Goal: Information Seeking & Learning: Learn about a topic

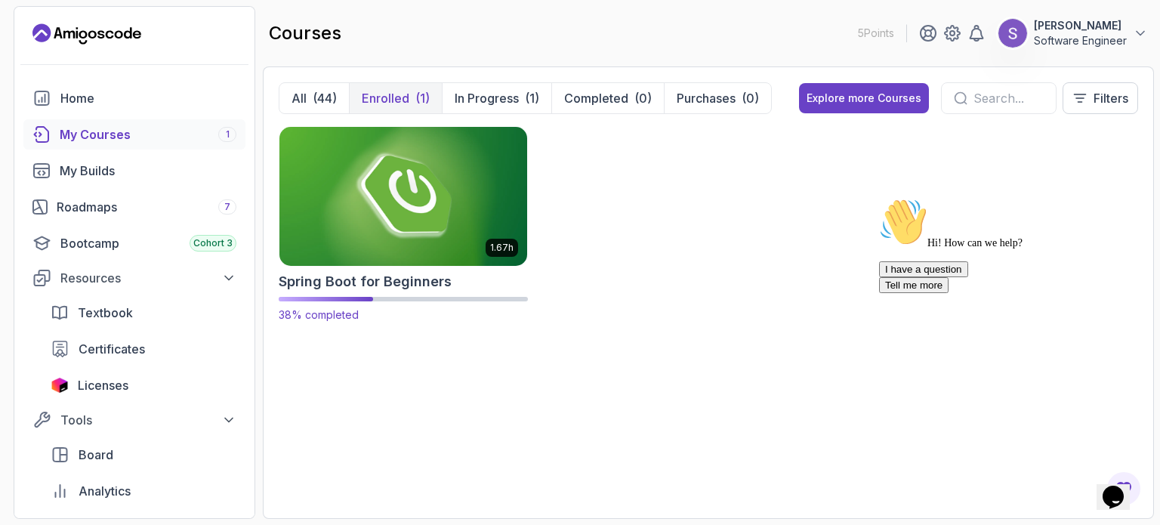
click at [394, 199] on img at bounding box center [403, 196] width 260 height 146
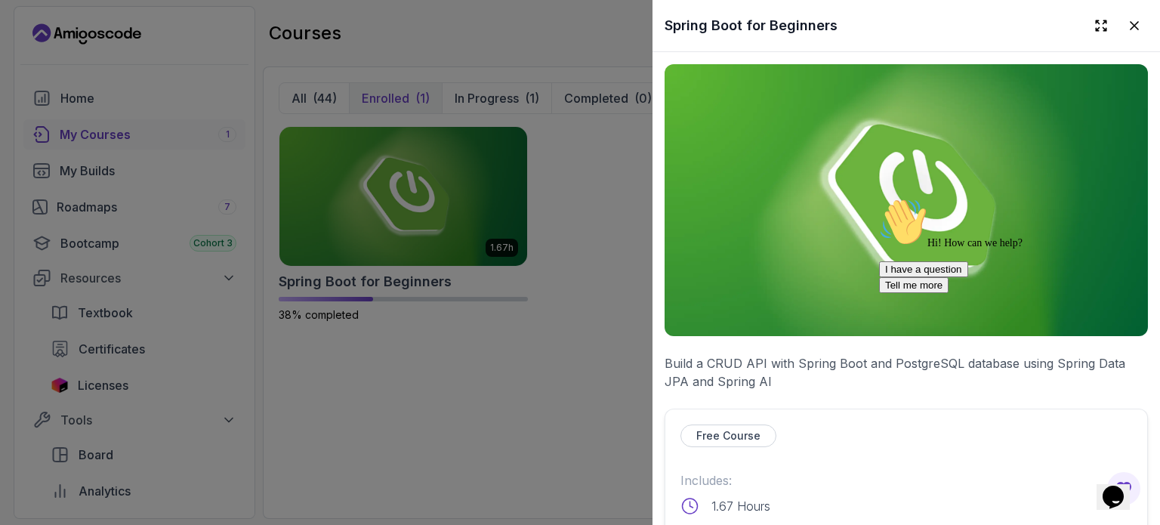
click at [823, 205] on img at bounding box center [906, 200] width 483 height 272
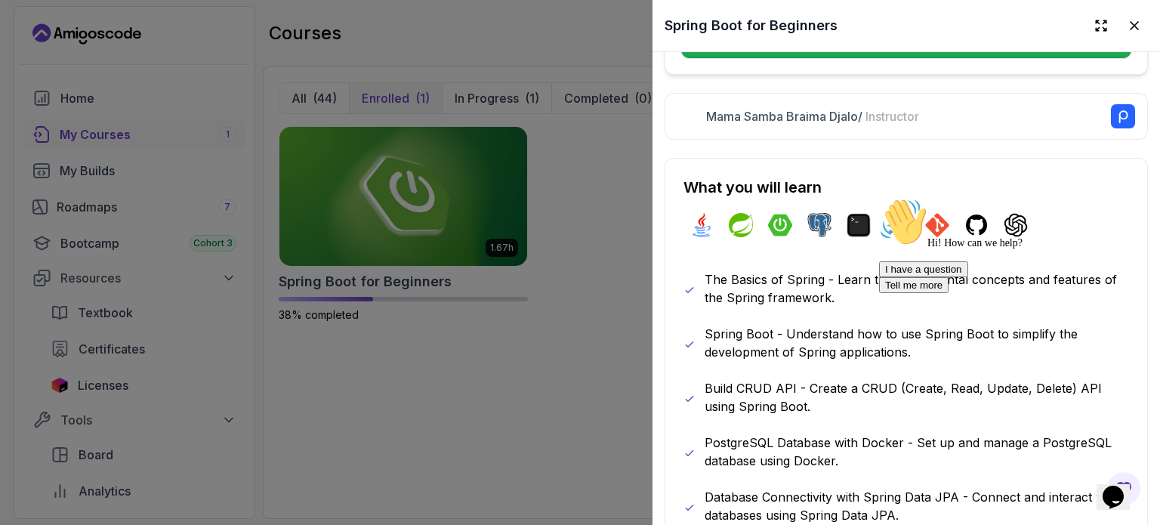
scroll to position [562, 0]
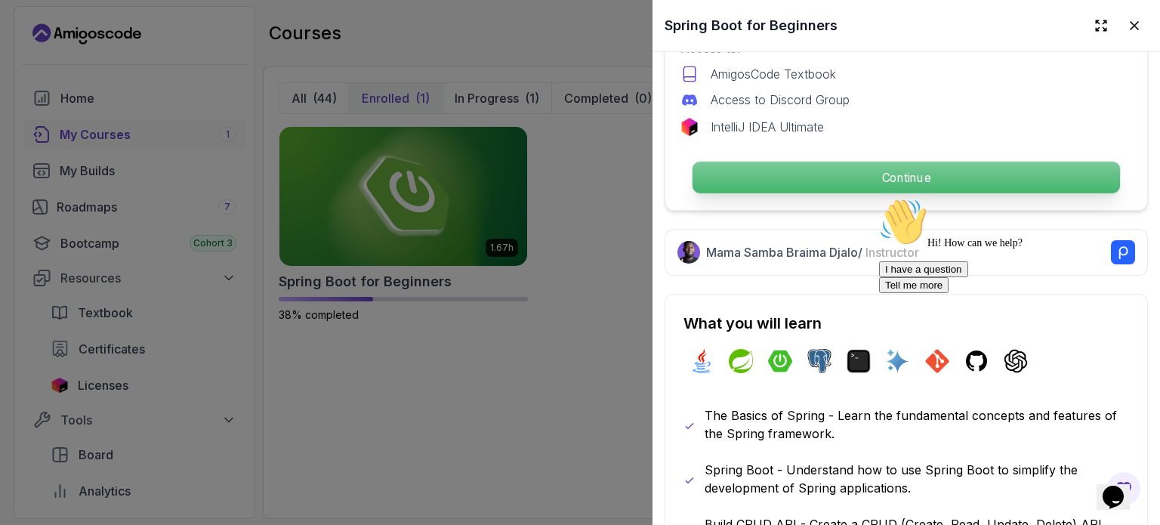
click at [891, 165] on p "Continue" at bounding box center [907, 178] width 428 height 32
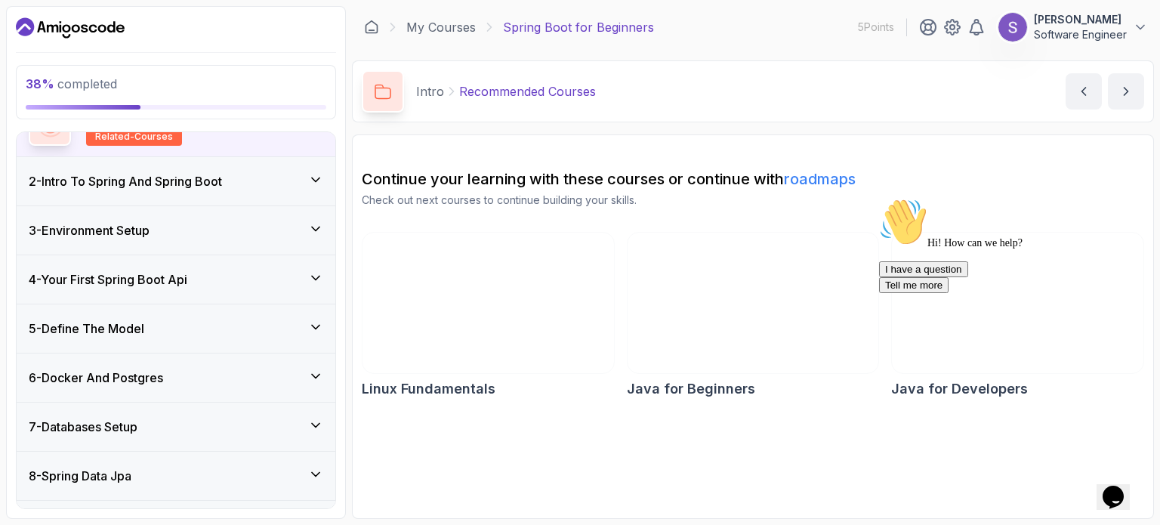
scroll to position [227, 0]
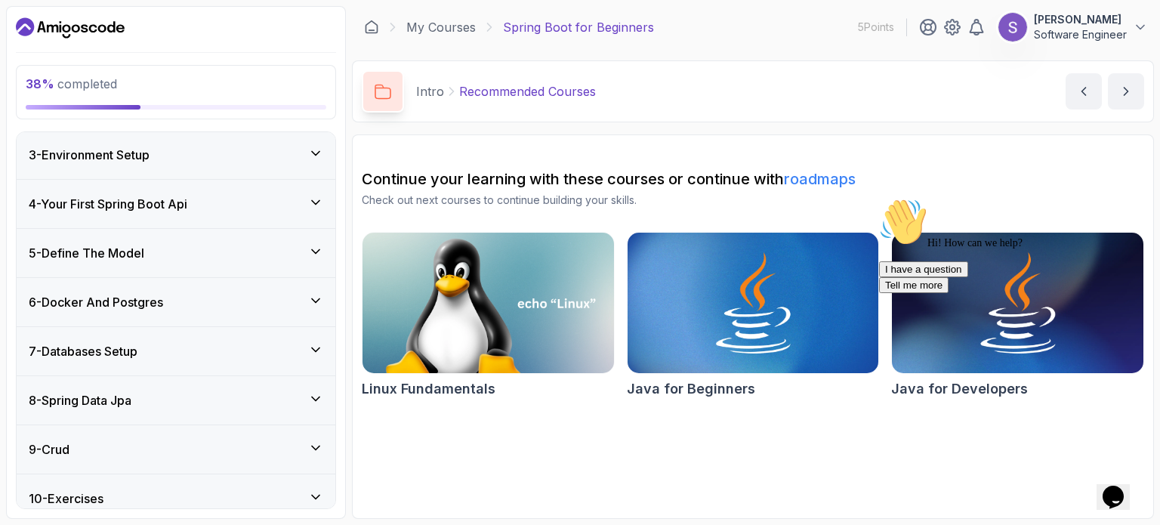
click at [317, 252] on icon at bounding box center [316, 251] width 8 height 4
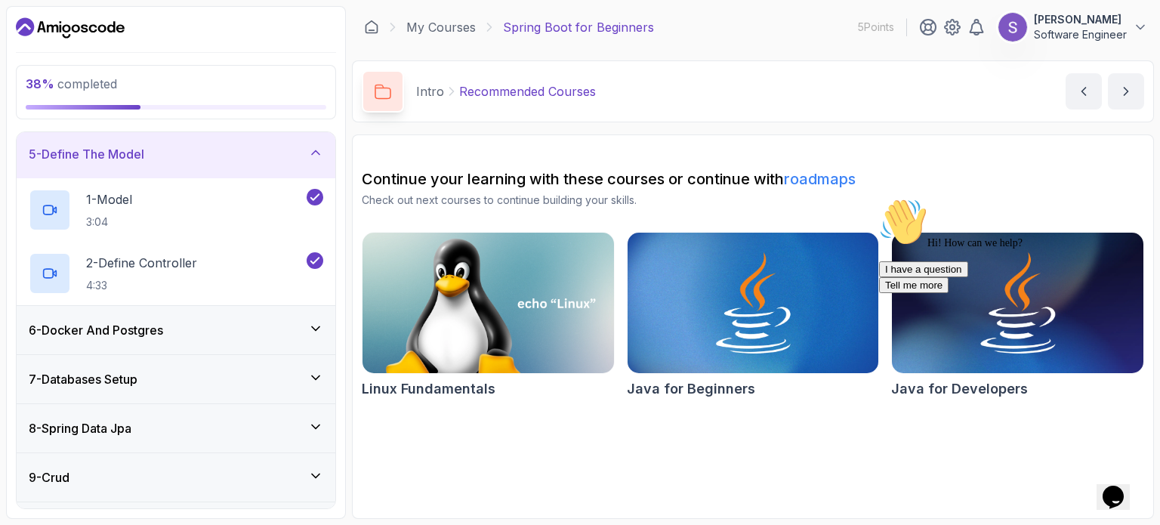
scroll to position [251, 0]
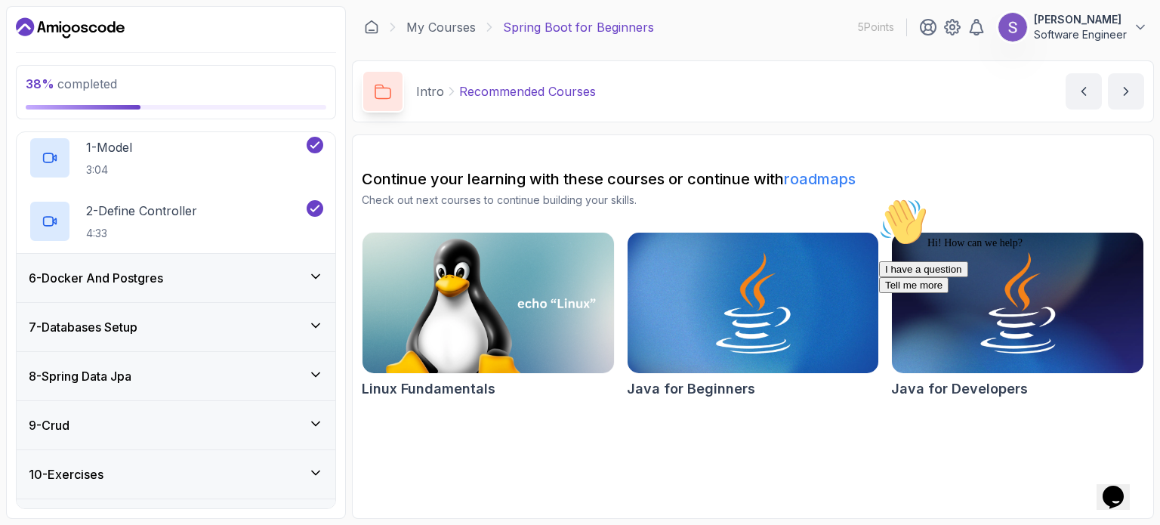
click at [314, 276] on icon at bounding box center [315, 276] width 15 height 15
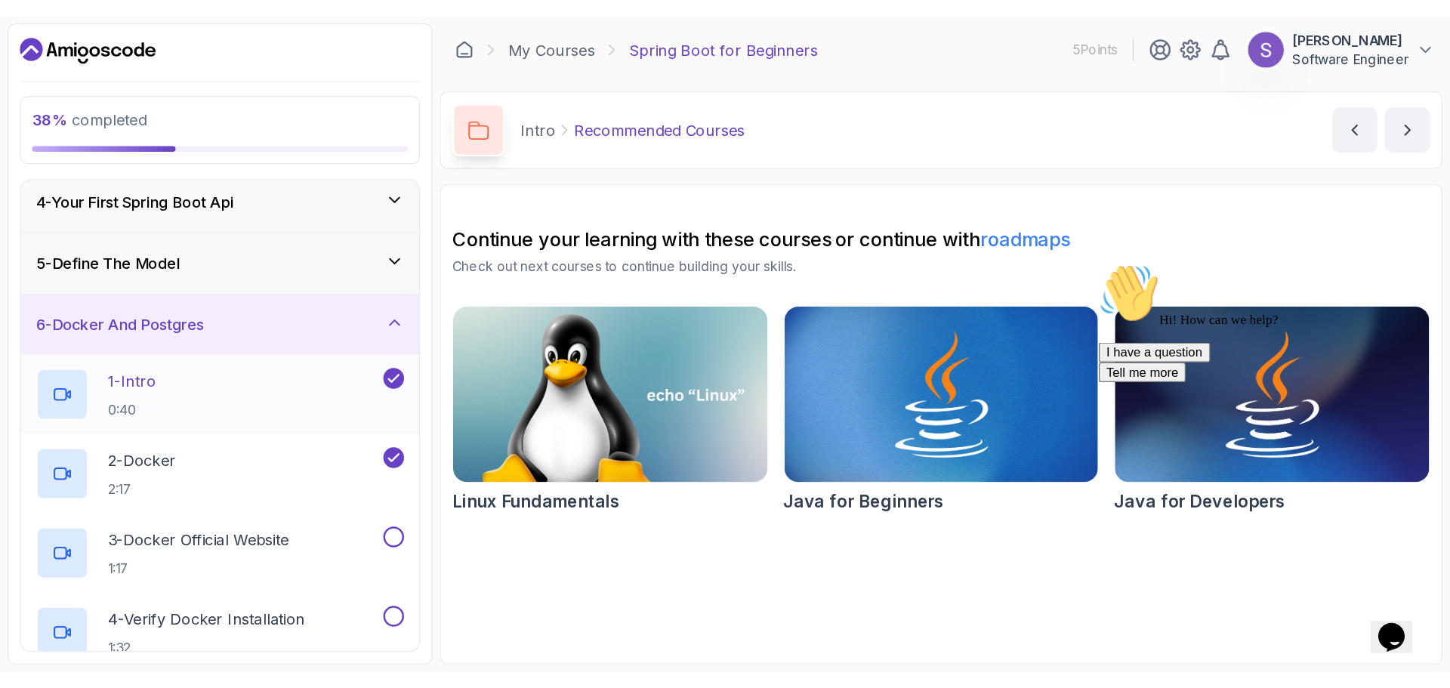
scroll to position [57, 0]
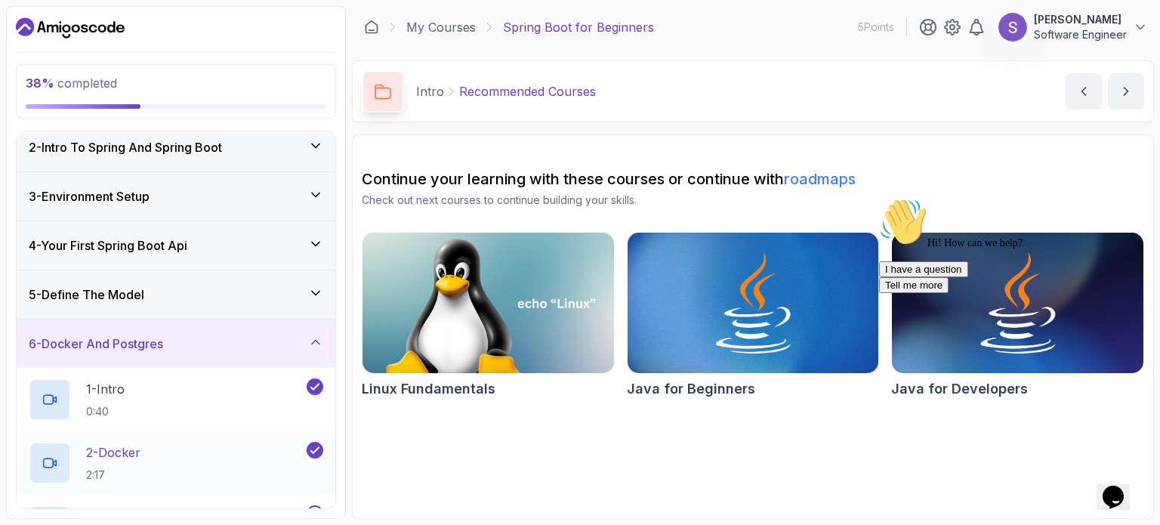
click at [130, 455] on p "2 - Docker" at bounding box center [113, 452] width 54 height 18
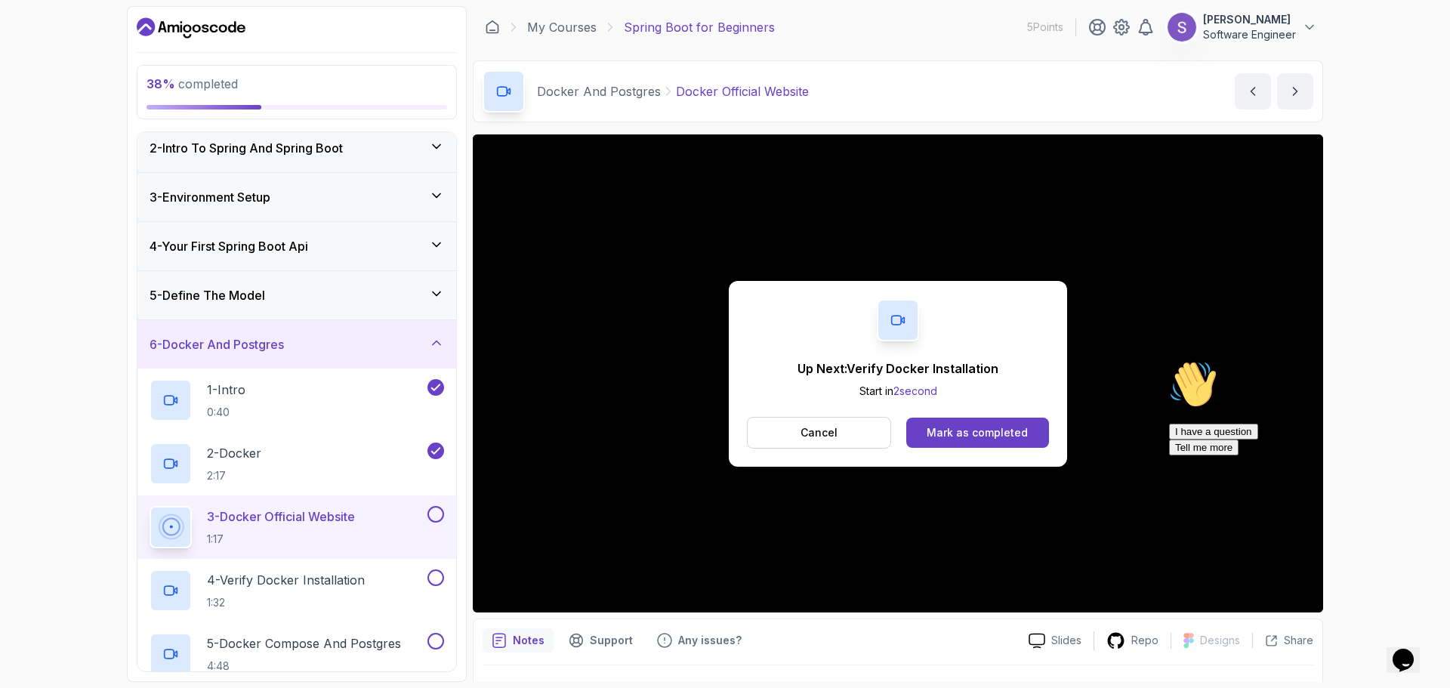
click at [1002, 436] on div "Mark as completed" at bounding box center [977, 432] width 101 height 15
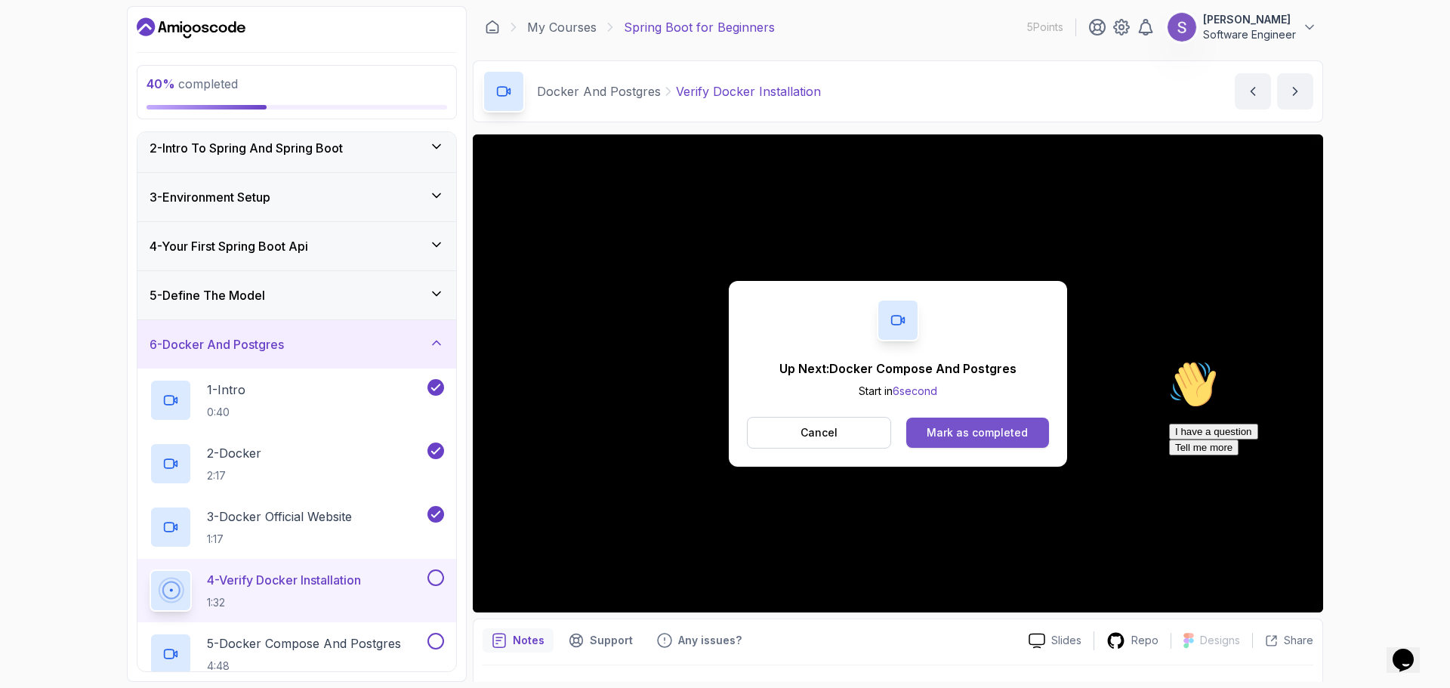
click at [974, 426] on div "Mark as completed" at bounding box center [977, 432] width 101 height 15
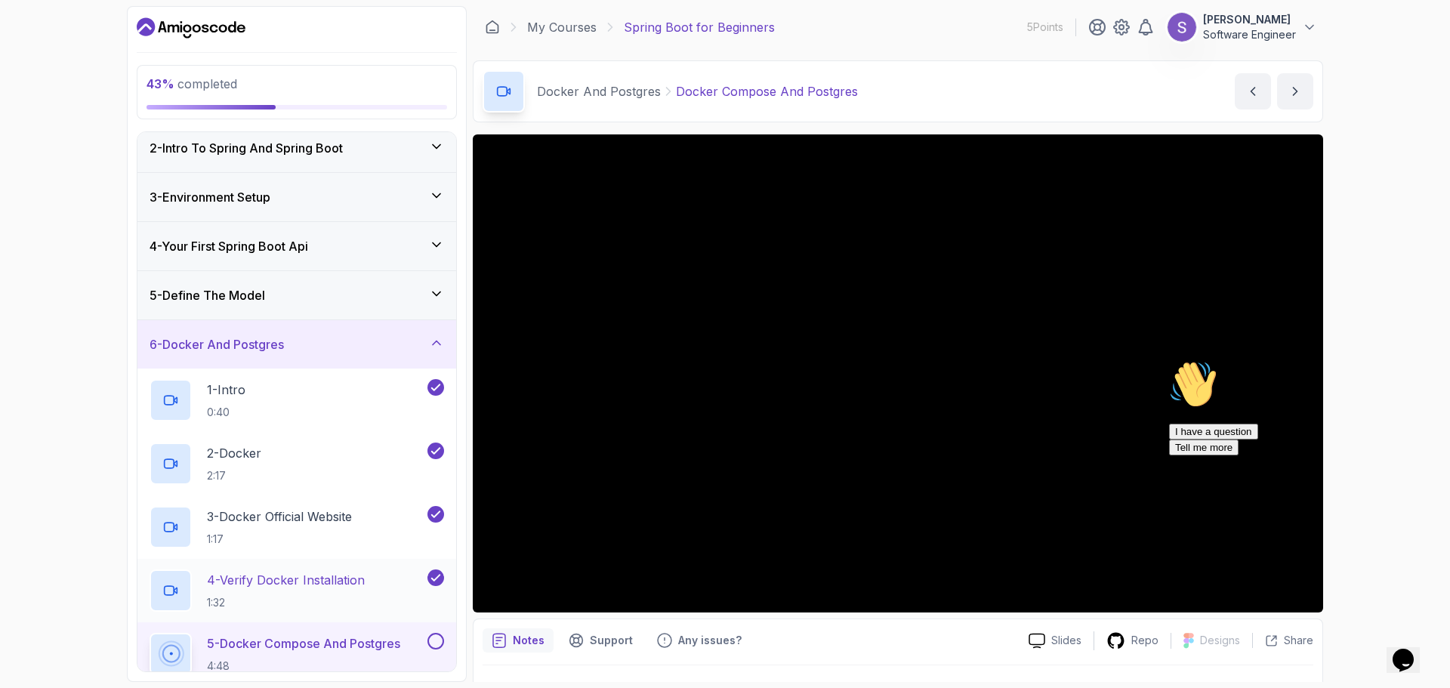
scroll to position [375, 0]
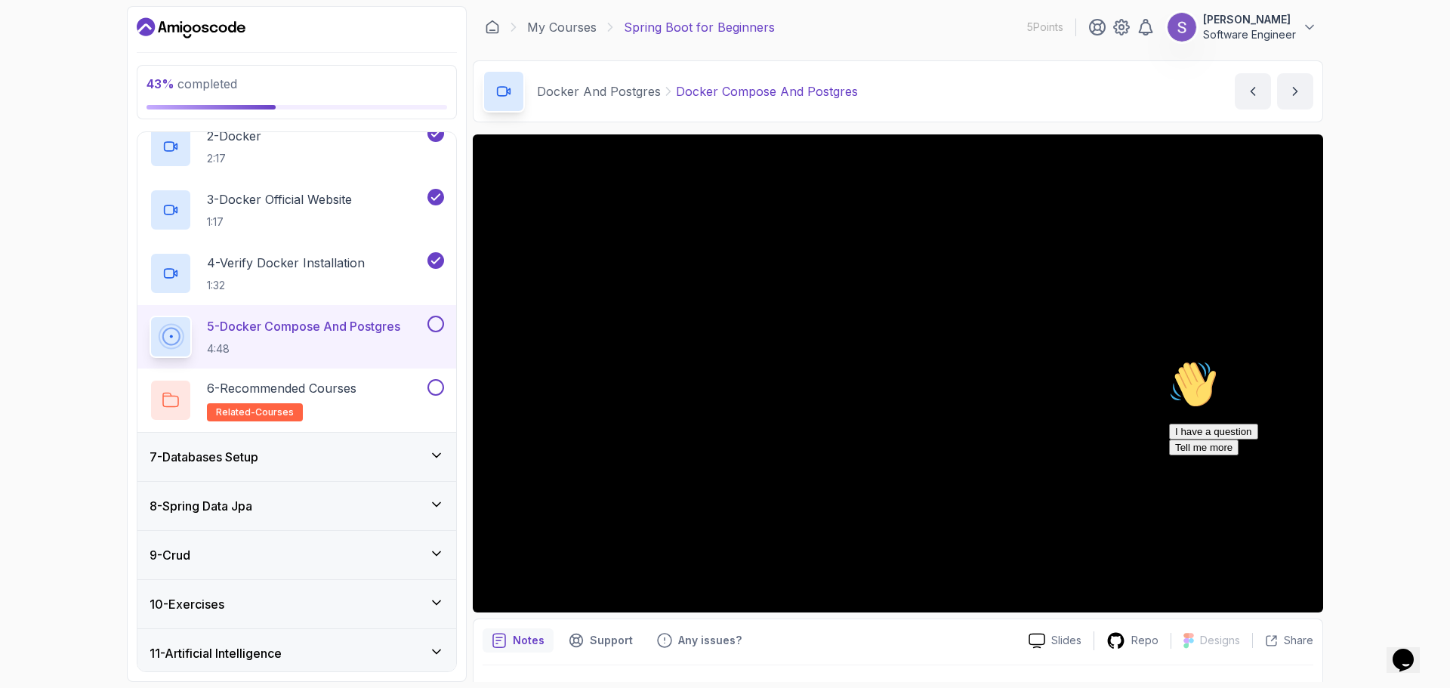
click at [1160, 360] on icon "Chat attention grabber" at bounding box center [1169, 360] width 0 height 0
click at [1160, 524] on icon "Close" at bounding box center [1363, 655] width 0 height 13
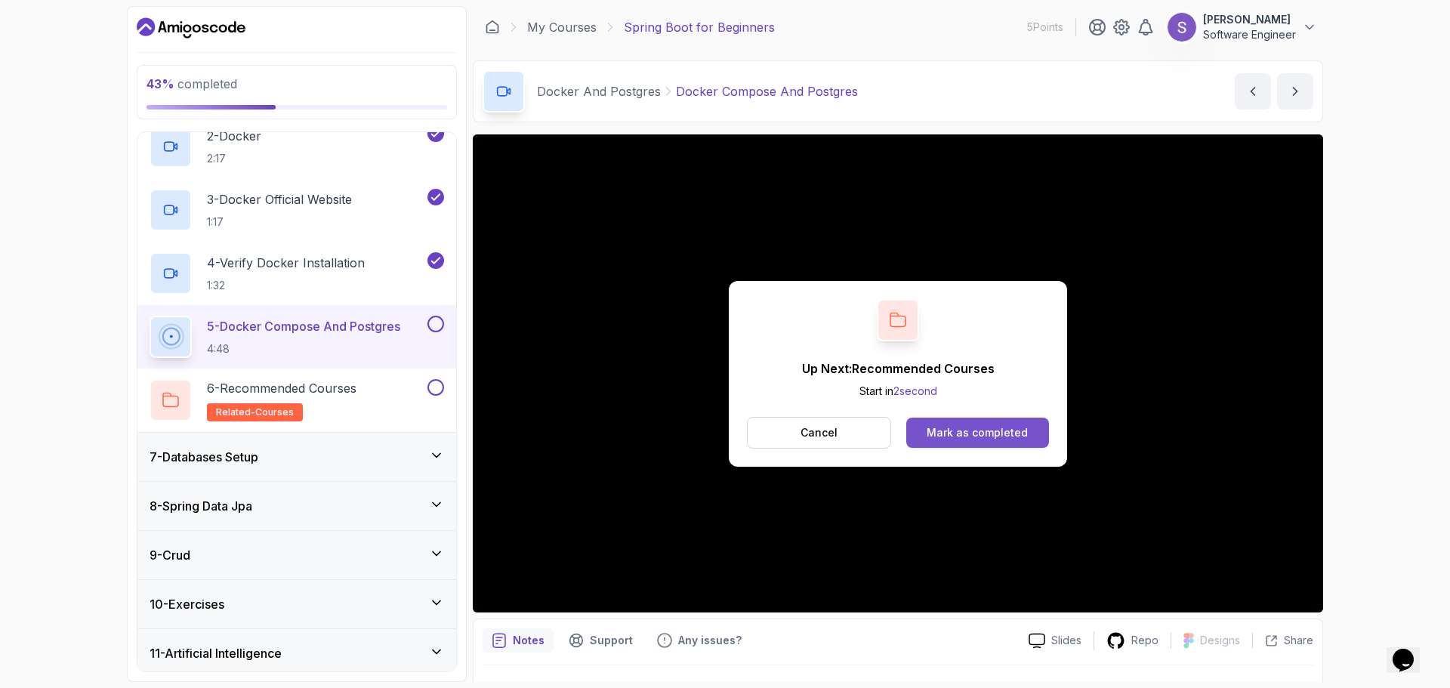
click at [950, 440] on div "Mark as completed" at bounding box center [977, 432] width 101 height 15
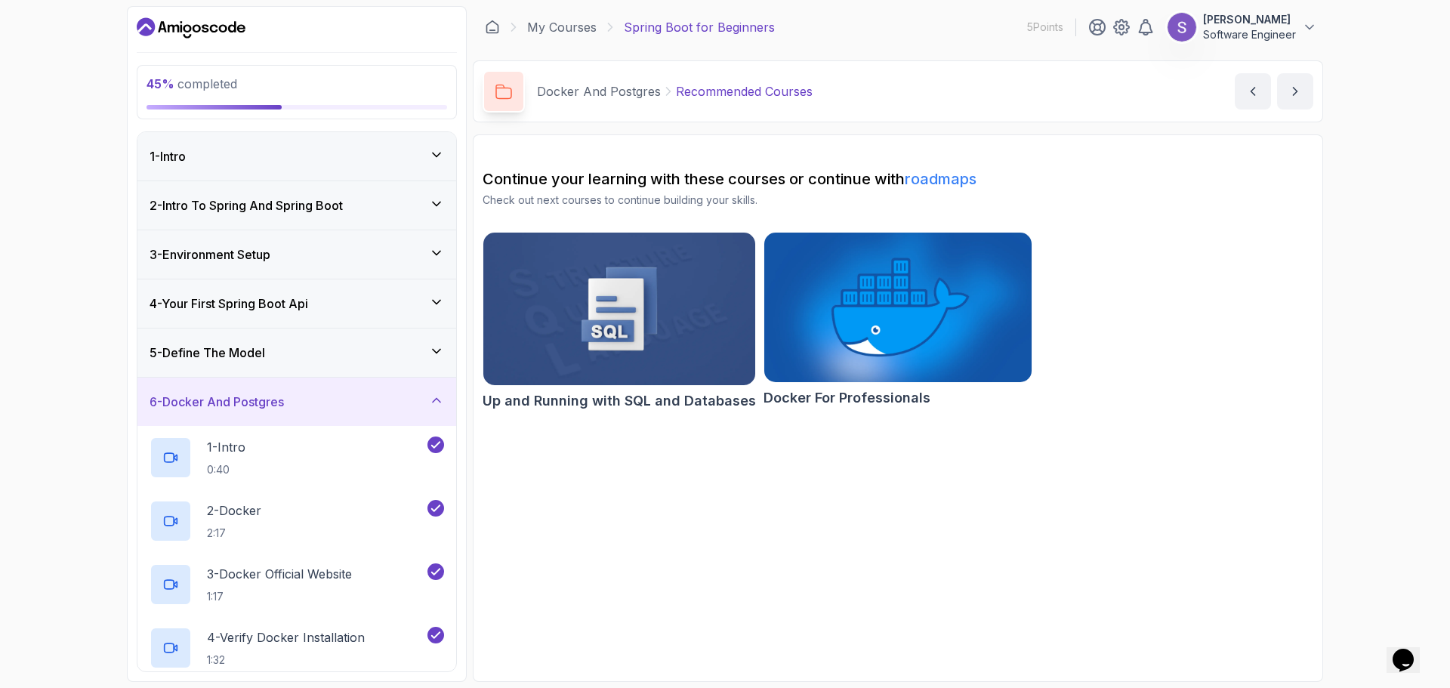
click at [437, 156] on icon at bounding box center [437, 155] width 8 height 4
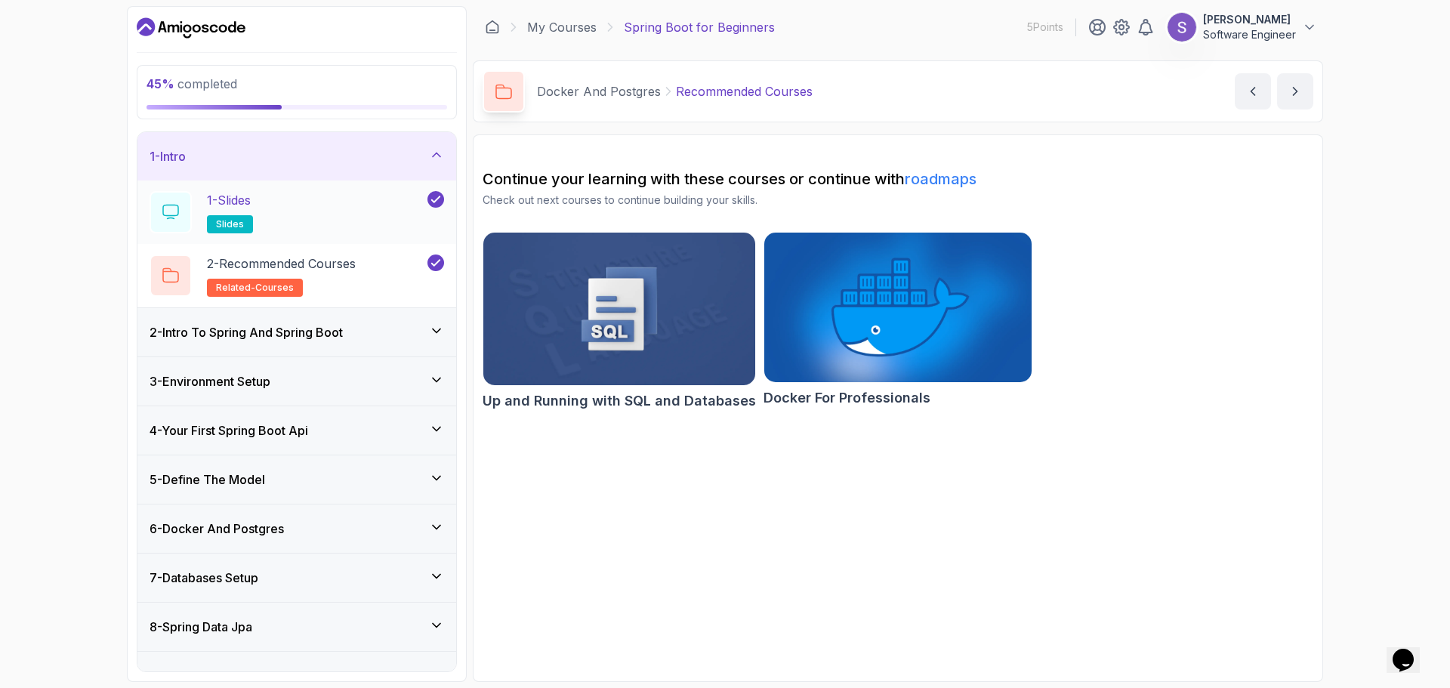
click at [248, 212] on h2 "1 - Slides slides" at bounding box center [230, 212] width 46 height 42
click at [278, 270] on p "2 - Recommended Courses" at bounding box center [281, 264] width 149 height 18
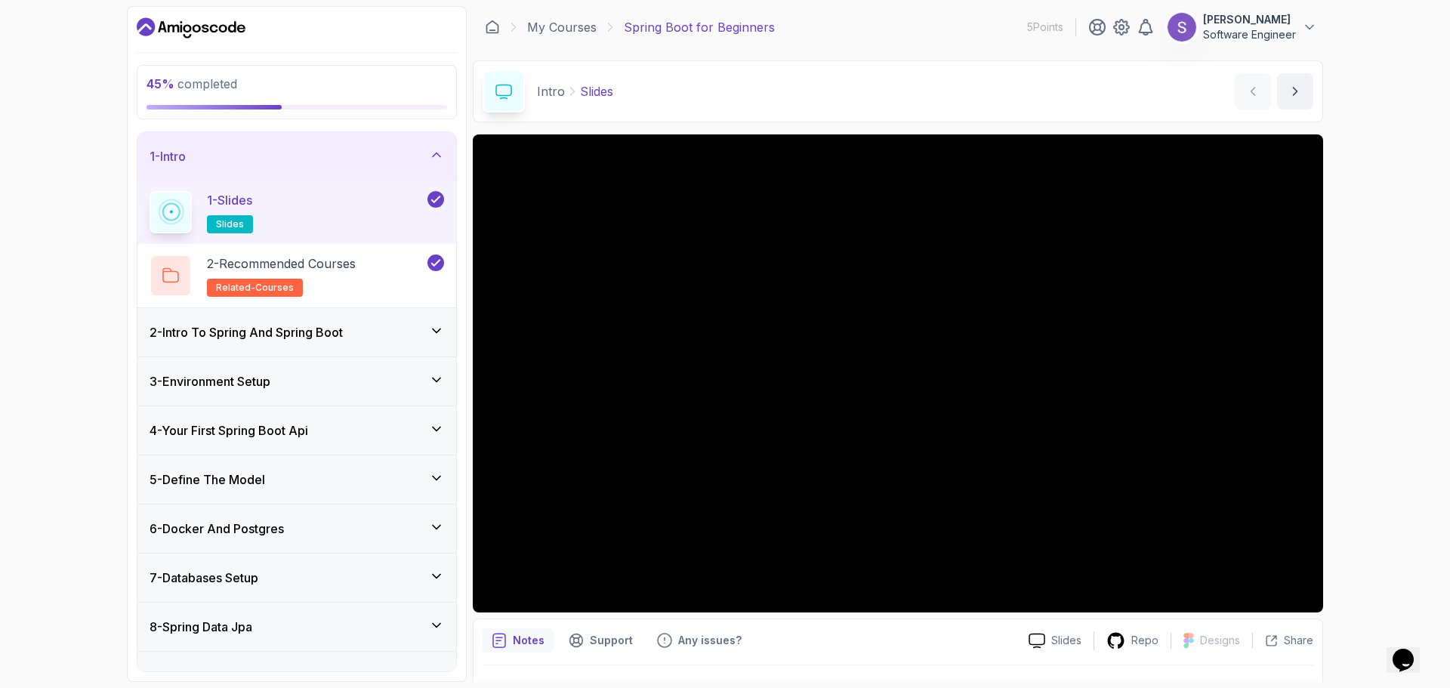
click at [280, 206] on div "1 - Slides slides" at bounding box center [287, 212] width 275 height 42
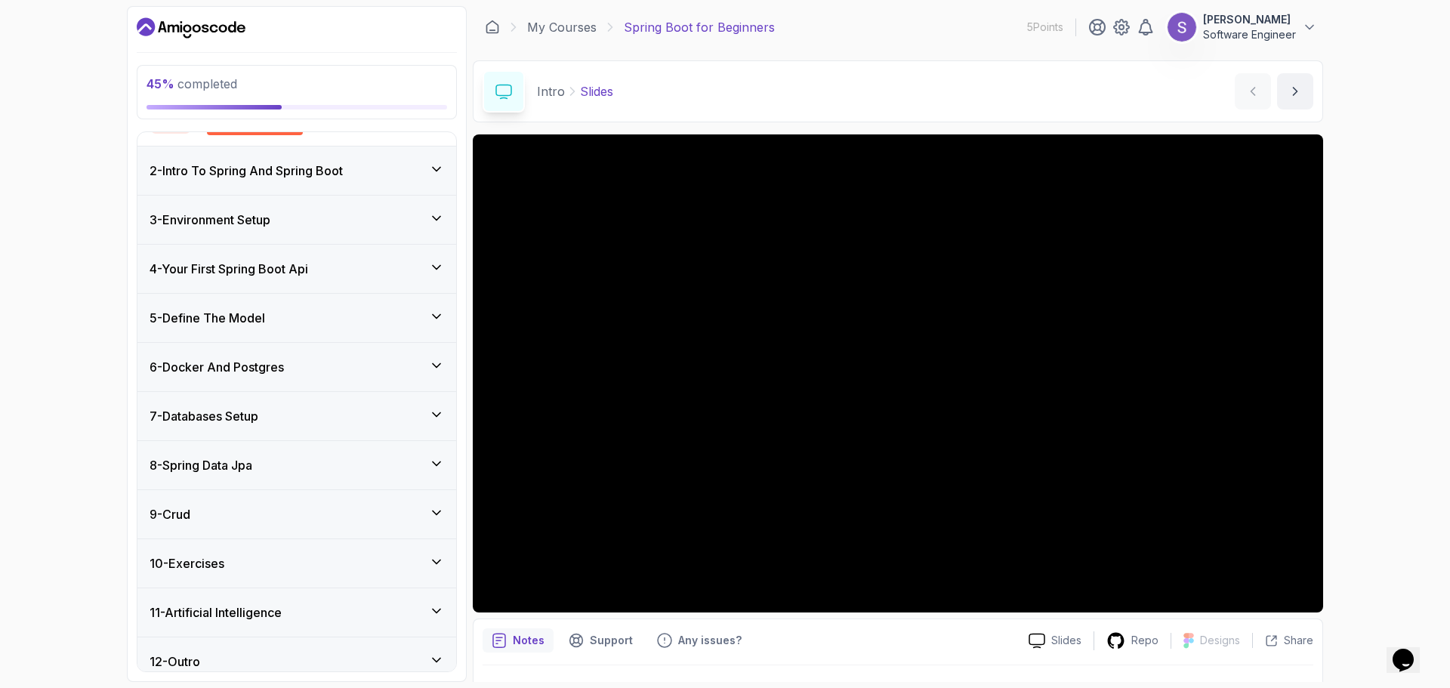
scroll to position [176, 0]
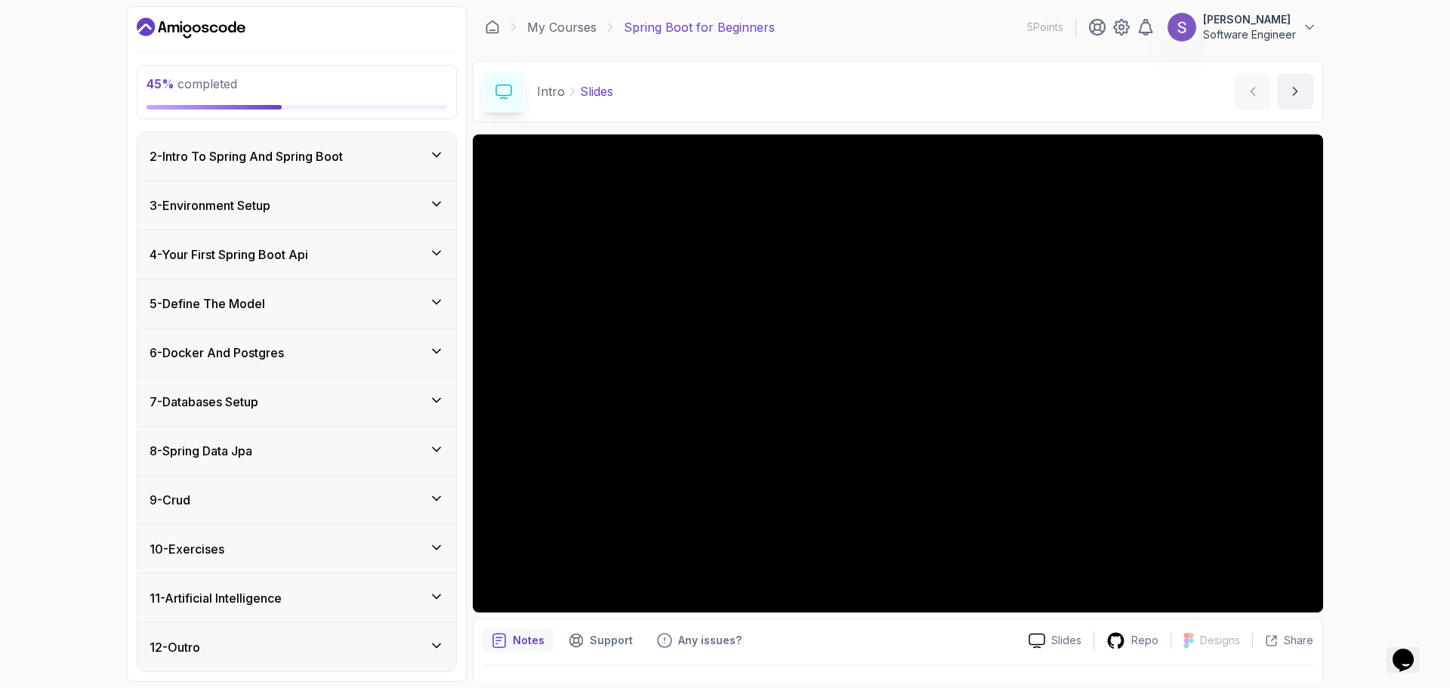
click at [523, 524] on p "Notes" at bounding box center [529, 640] width 32 height 15
click at [1048, 524] on div "Slides" at bounding box center [1055, 641] width 77 height 16
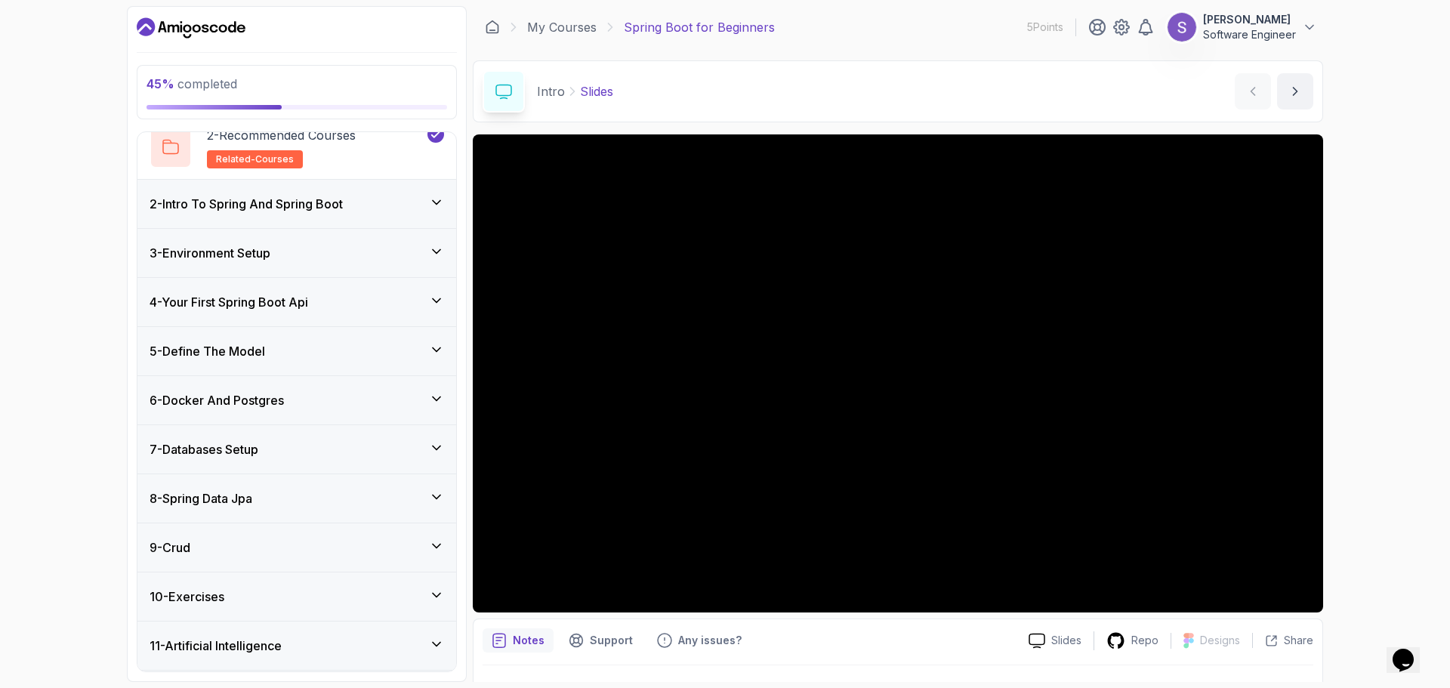
scroll to position [133, 0]
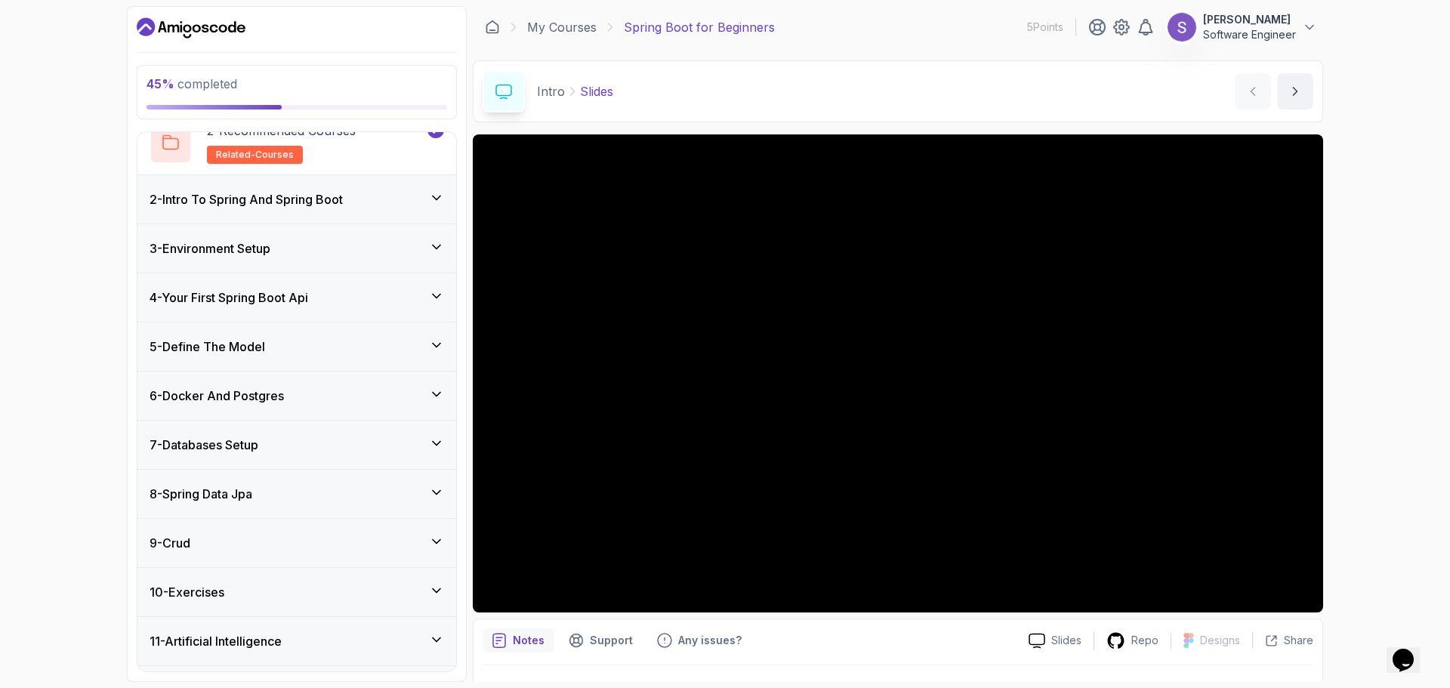
click at [437, 398] on icon at bounding box center [436, 394] width 15 height 15
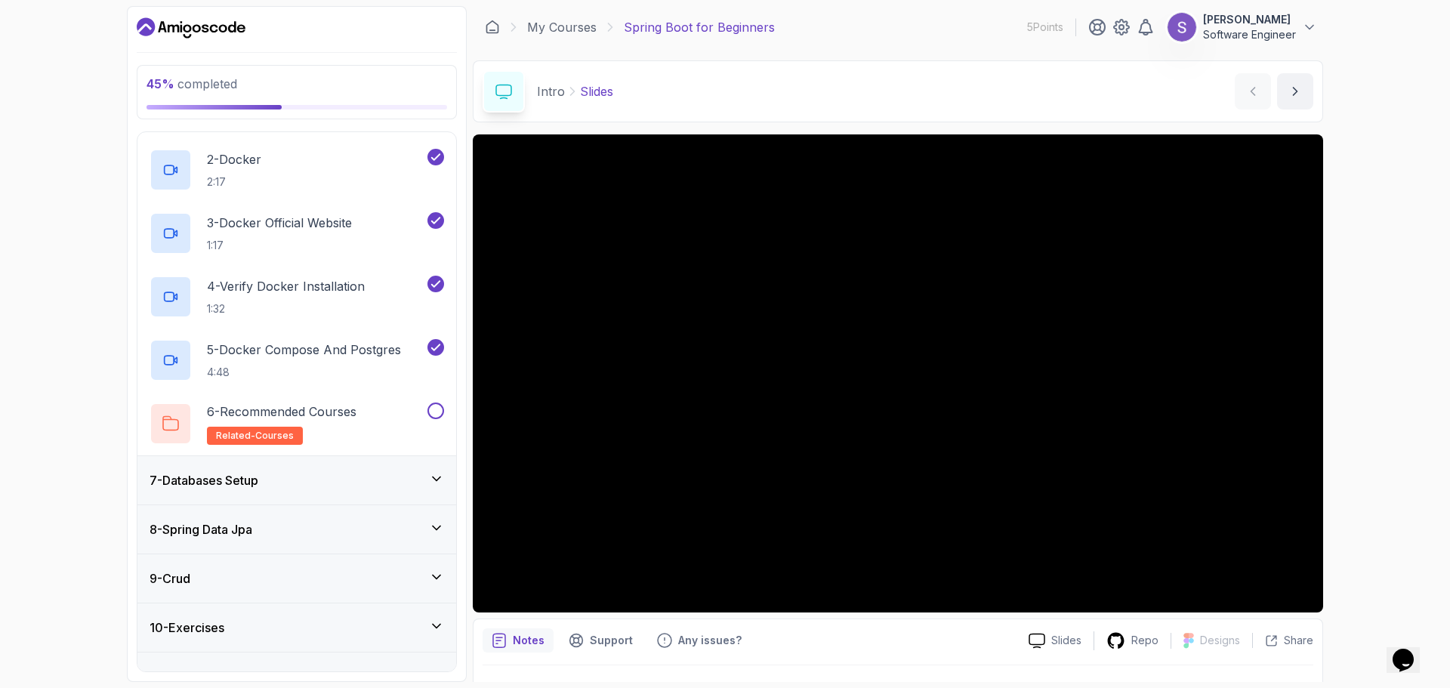
scroll to position [354, 0]
click at [297, 354] on p "5 - Docker Compose And Postgres" at bounding box center [304, 347] width 194 height 18
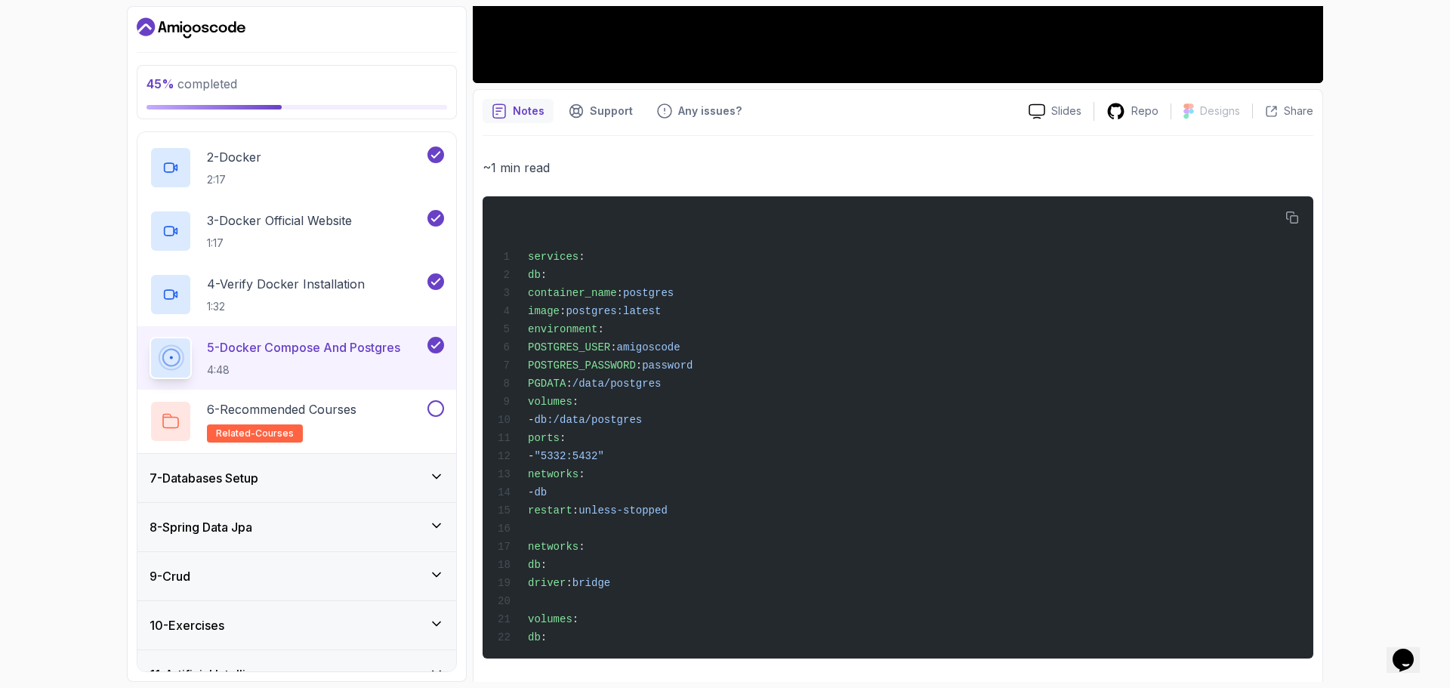
scroll to position [554, 0]
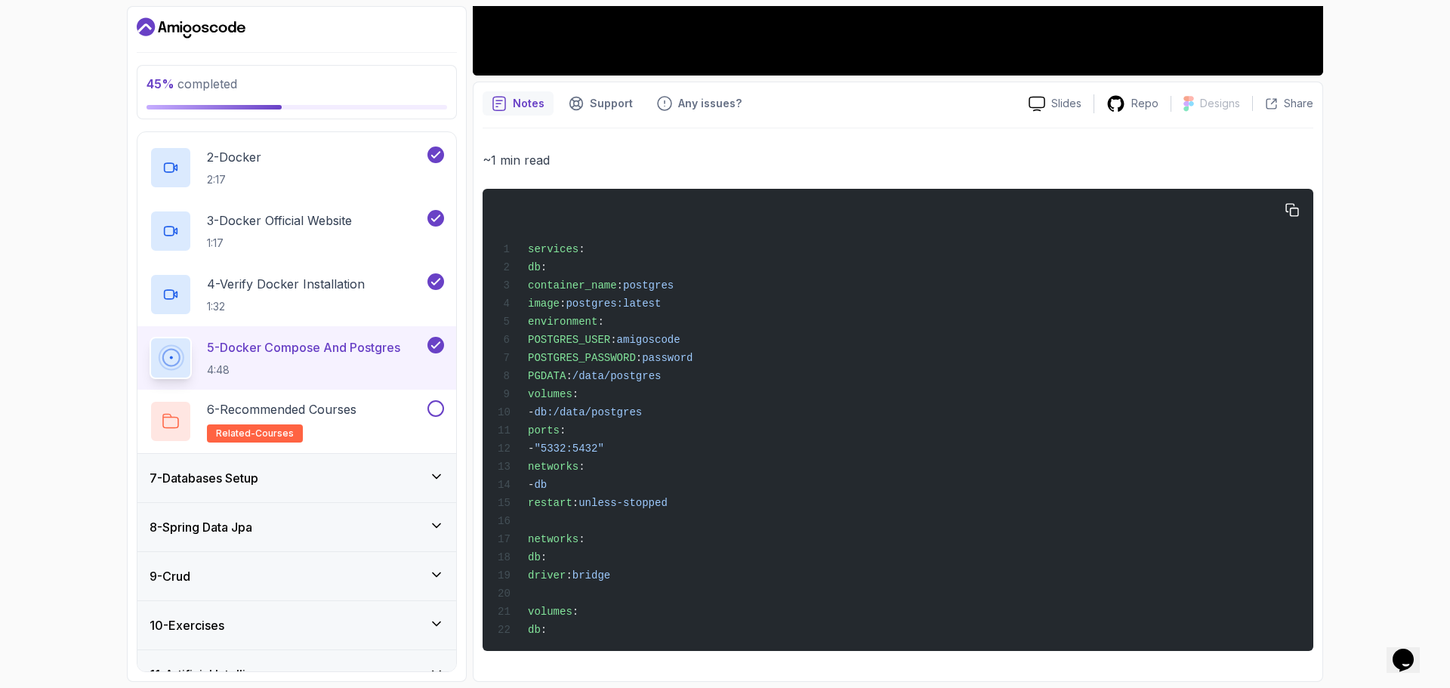
click at [567, 524] on div "services : db : container_name : postgres image : postgres:latest environment :…" at bounding box center [898, 420] width 807 height 444
click at [528, 243] on span "services" at bounding box center [553, 249] width 51 height 12
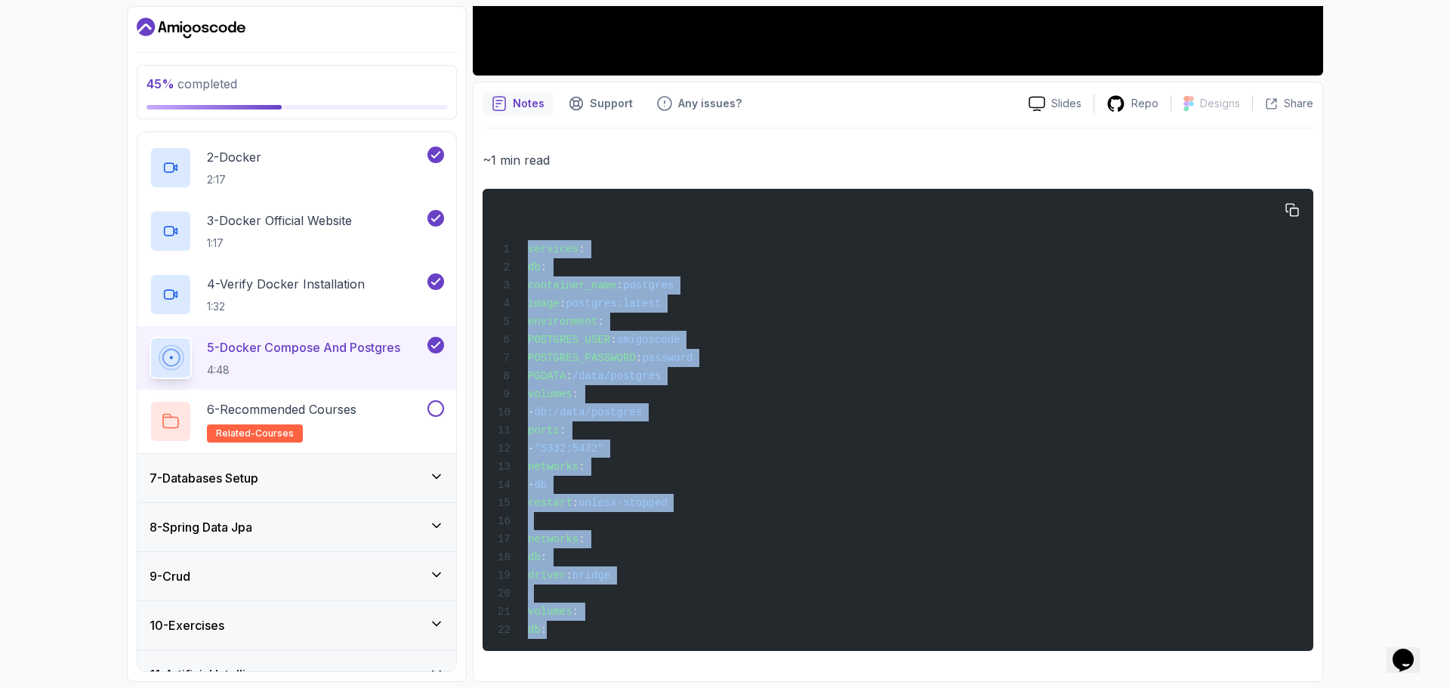
drag, startPoint x: 530, startPoint y: 233, endPoint x: 645, endPoint y: 627, distance: 410.9
click at [645, 524] on div "services : db : container_name : postgres image : postgres:latest environment :…" at bounding box center [898, 420] width 807 height 444
copy code "services : db : container_name : postgres image : postgres:latest environment :…"
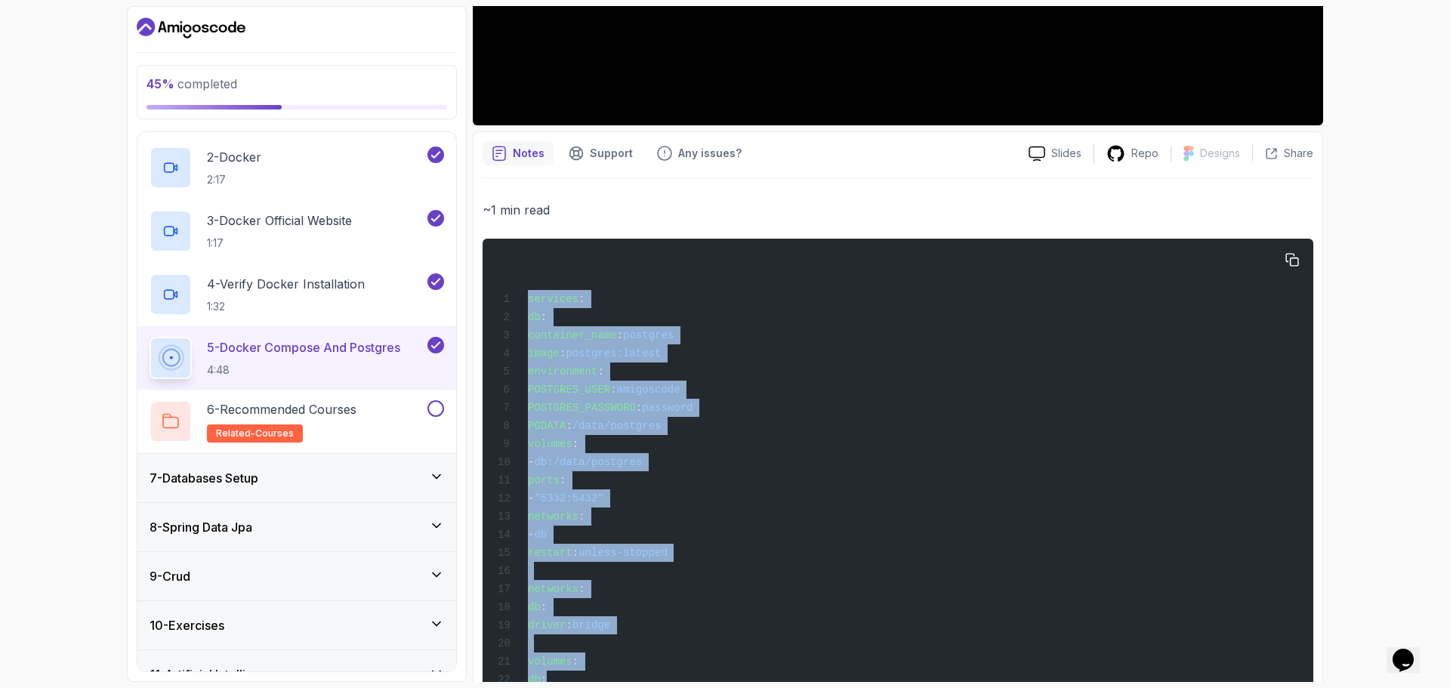
scroll to position [478, 0]
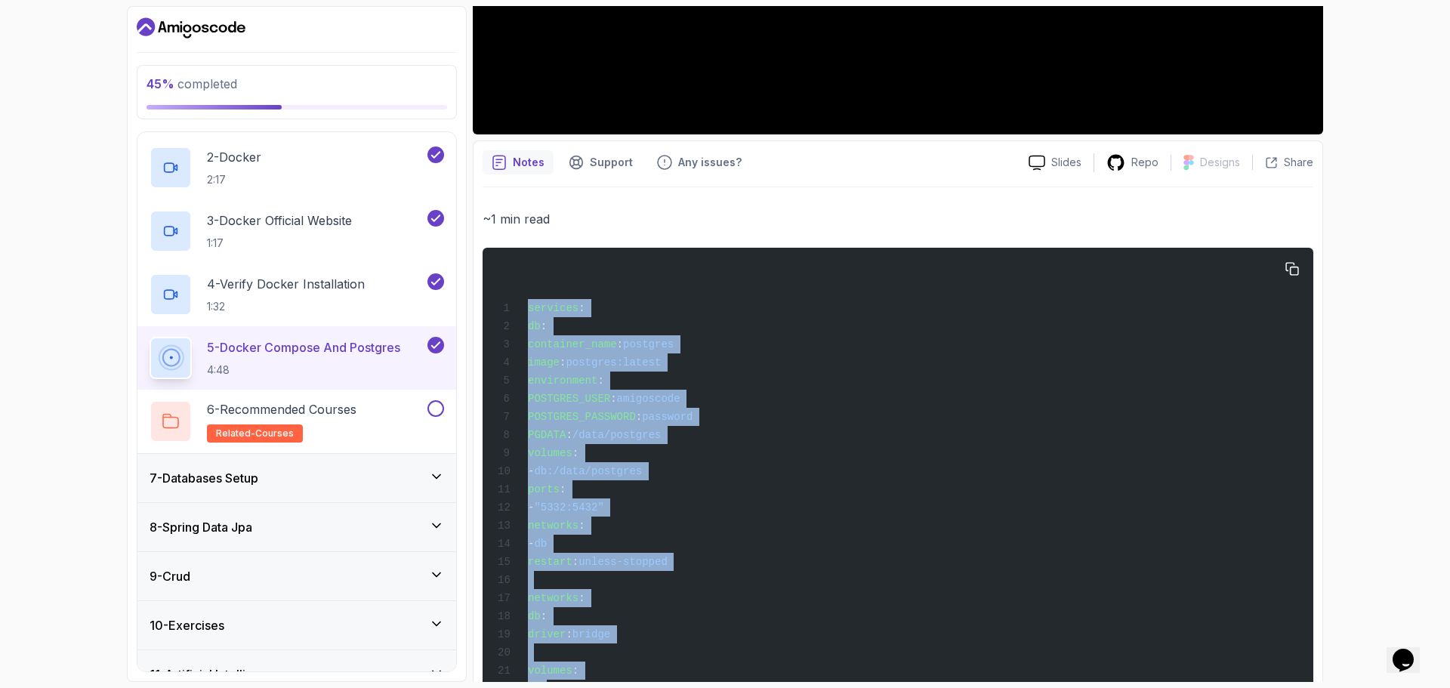
click at [707, 336] on div "services : db : container_name : postgres image : postgres:latest environment :…" at bounding box center [898, 479] width 807 height 444
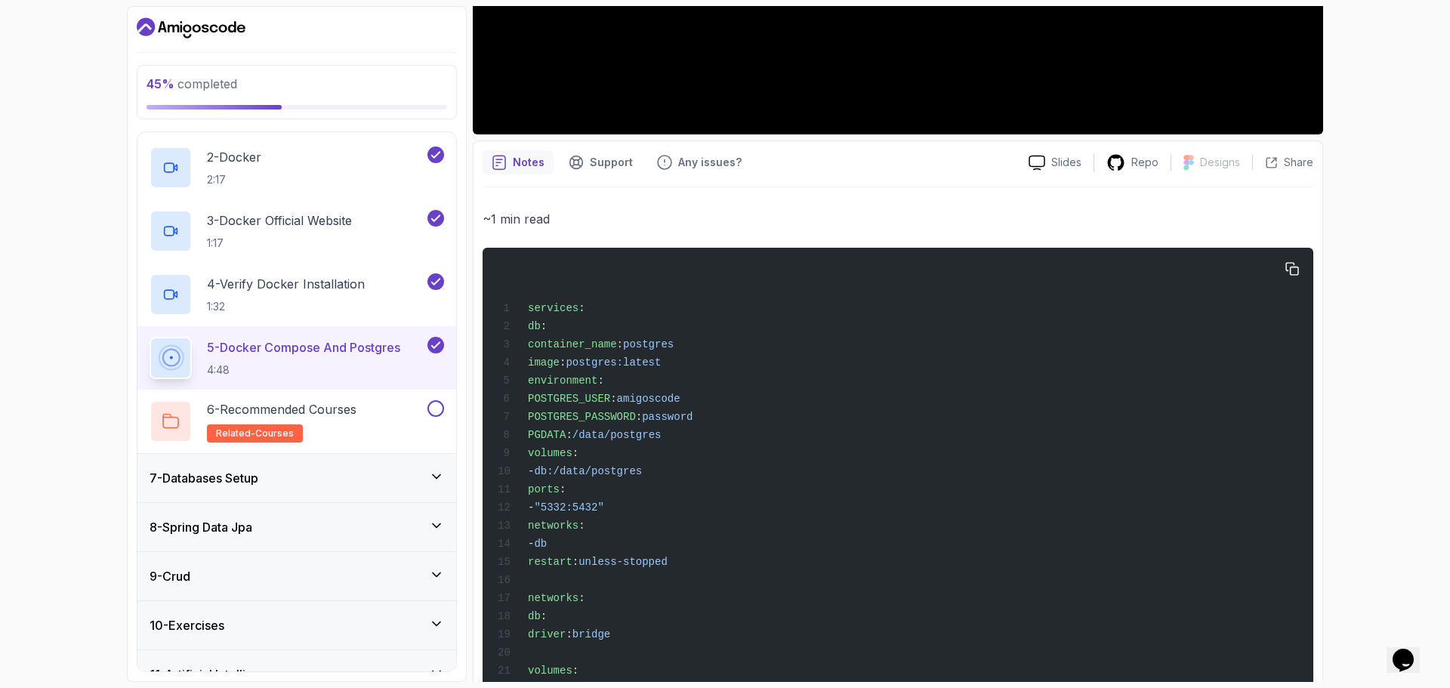
click at [674, 344] on span "postgres" at bounding box center [648, 344] width 51 height 12
click at [693, 347] on div "services : db : container_name : postgres image : postgres:latest environment :…" at bounding box center [898, 479] width 807 height 444
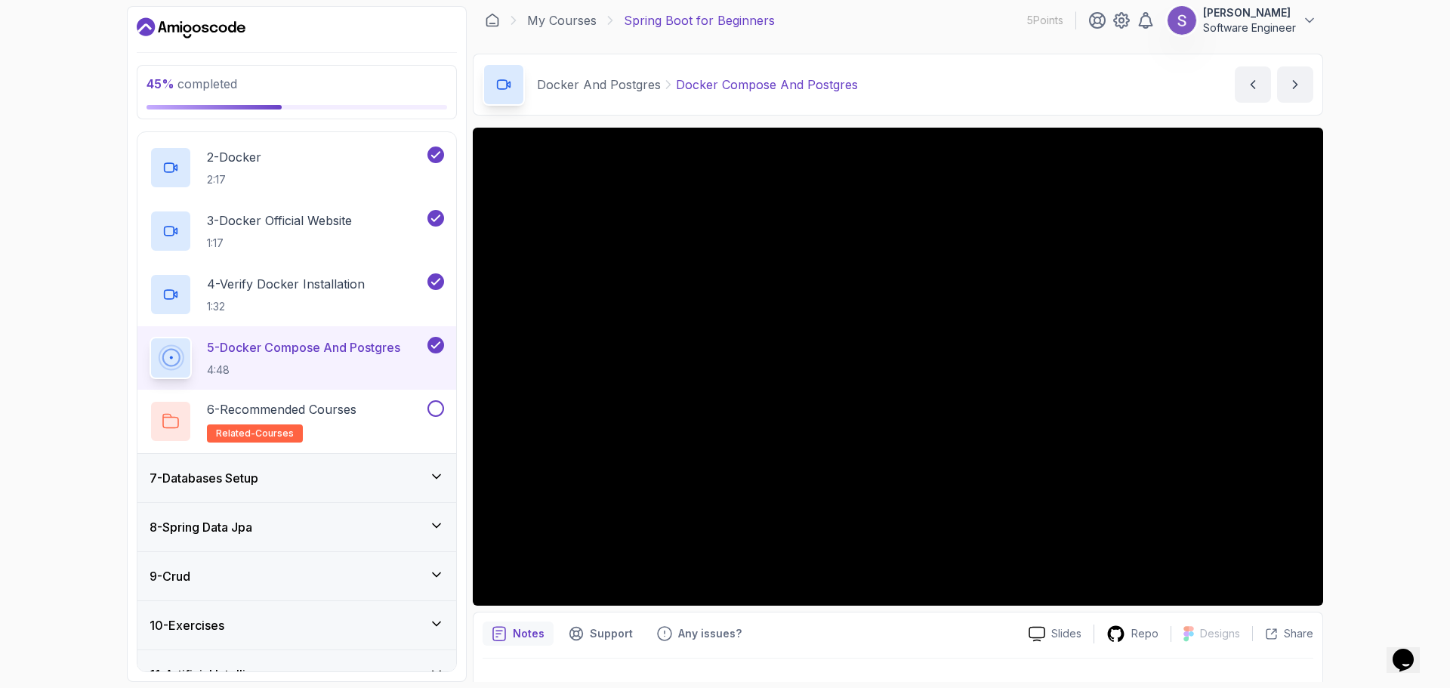
scroll to position [0, 0]
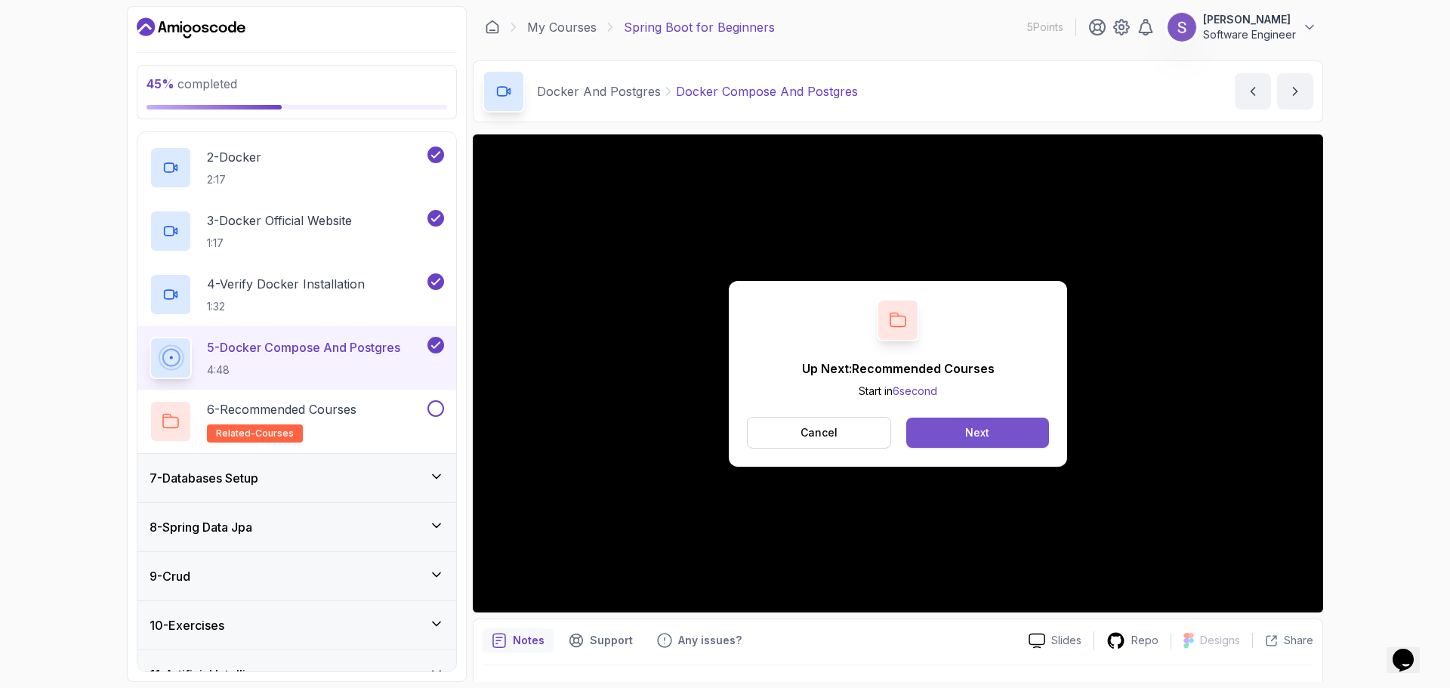
click at [985, 428] on div "Next" at bounding box center [977, 432] width 24 height 15
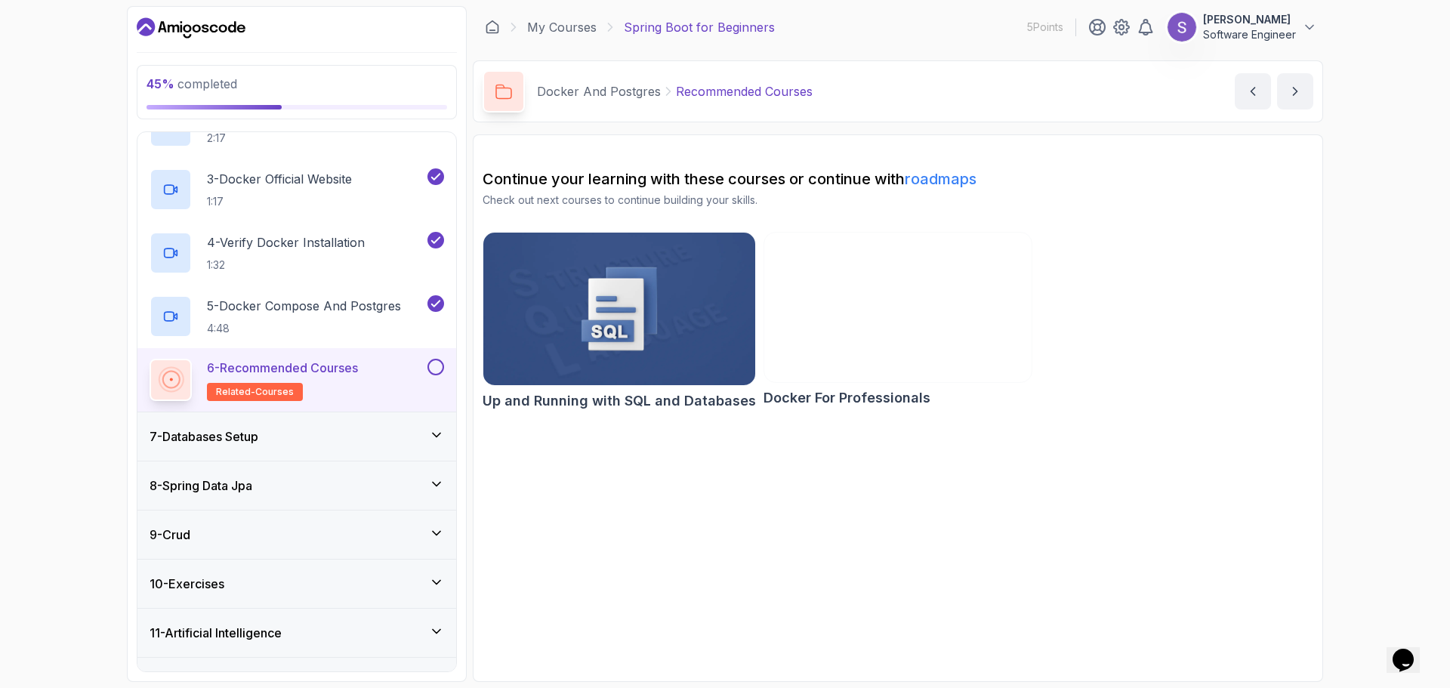
scroll to position [430, 0]
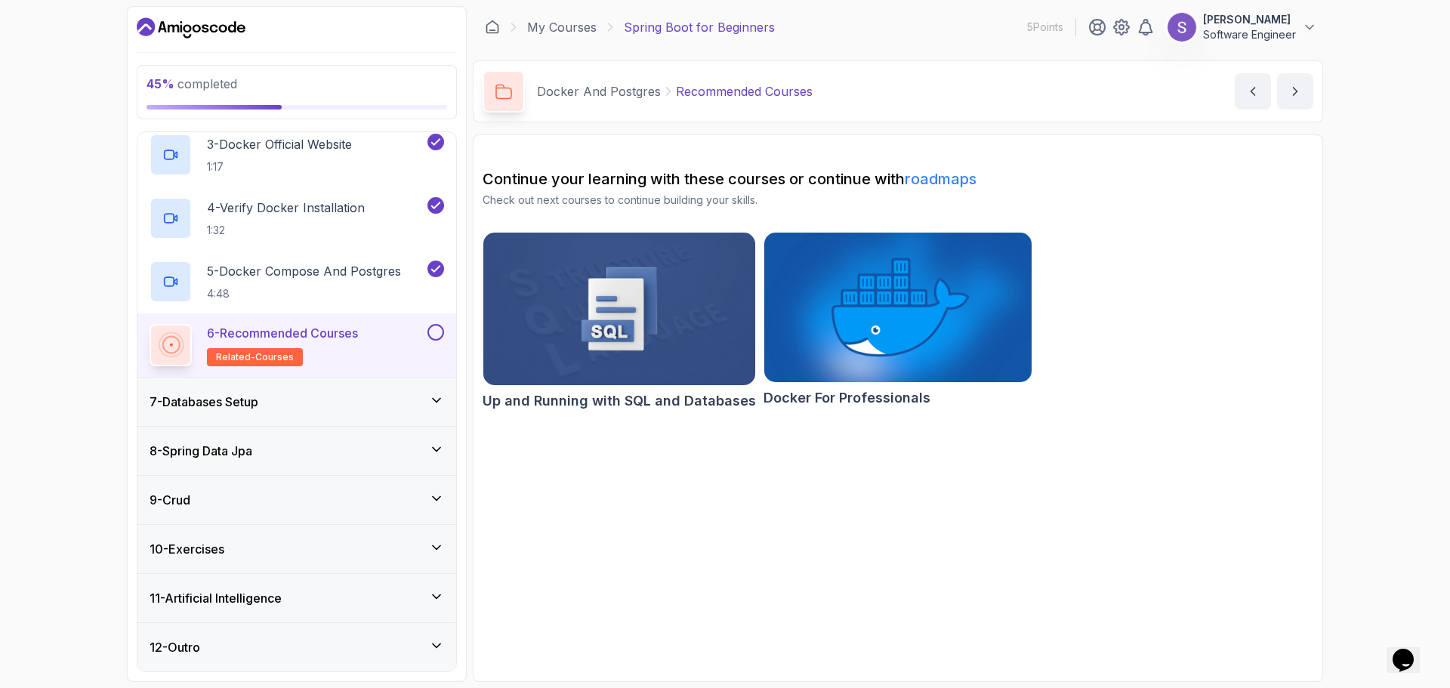
click at [354, 412] on div "7 - Databases Setup" at bounding box center [296, 402] width 319 height 48
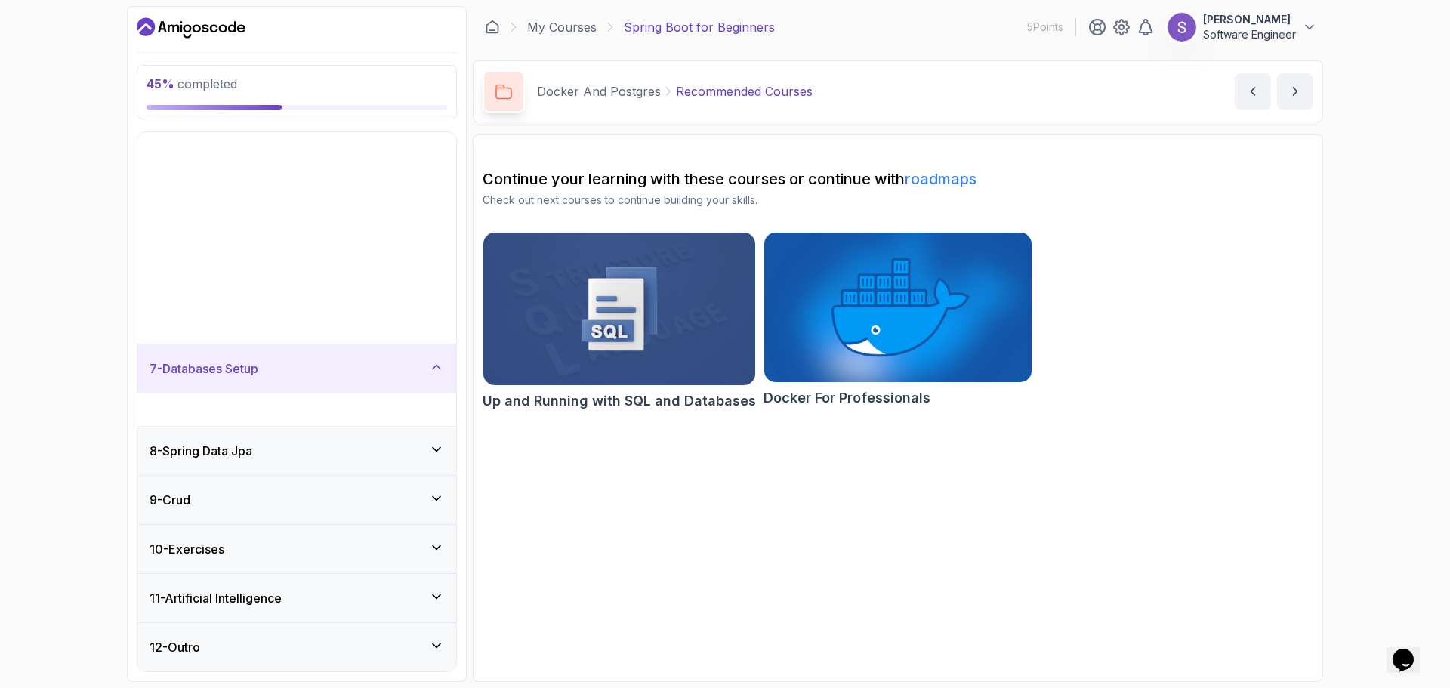
scroll to position [49, 0]
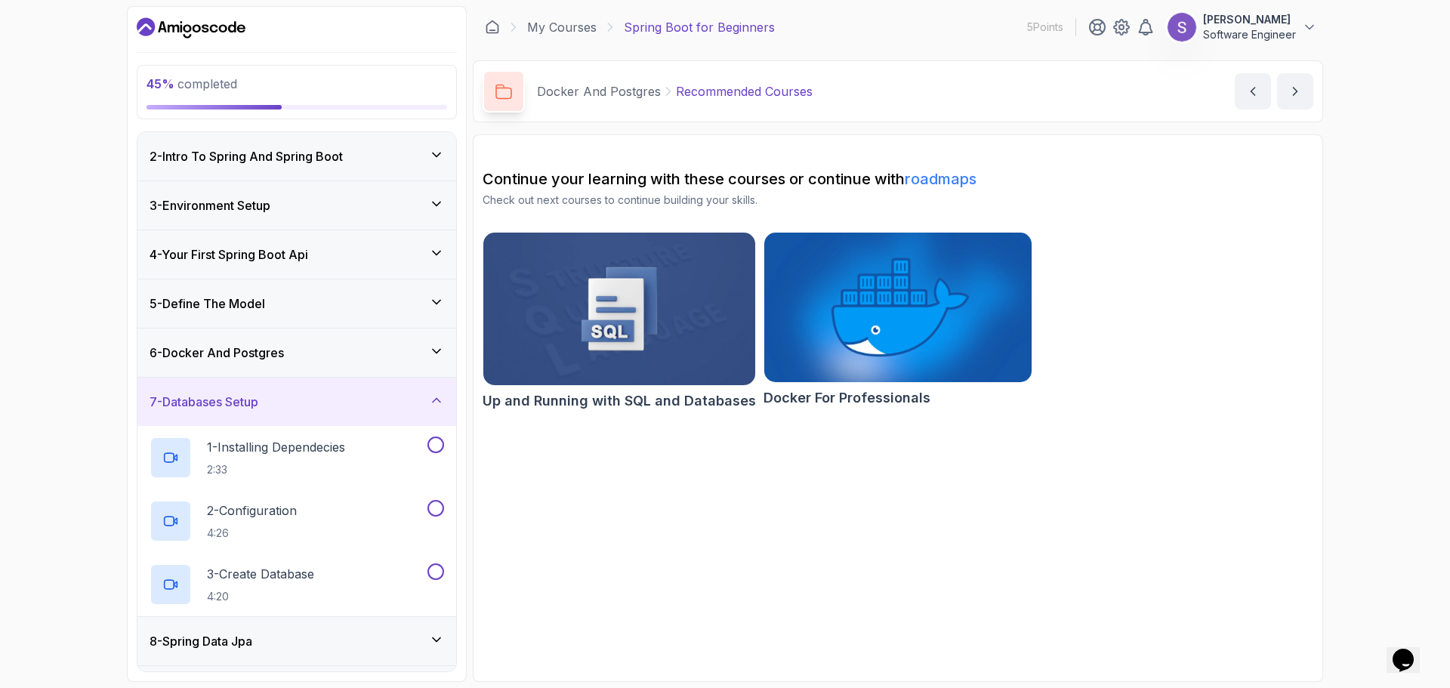
click at [437, 357] on icon at bounding box center [436, 351] width 15 height 15
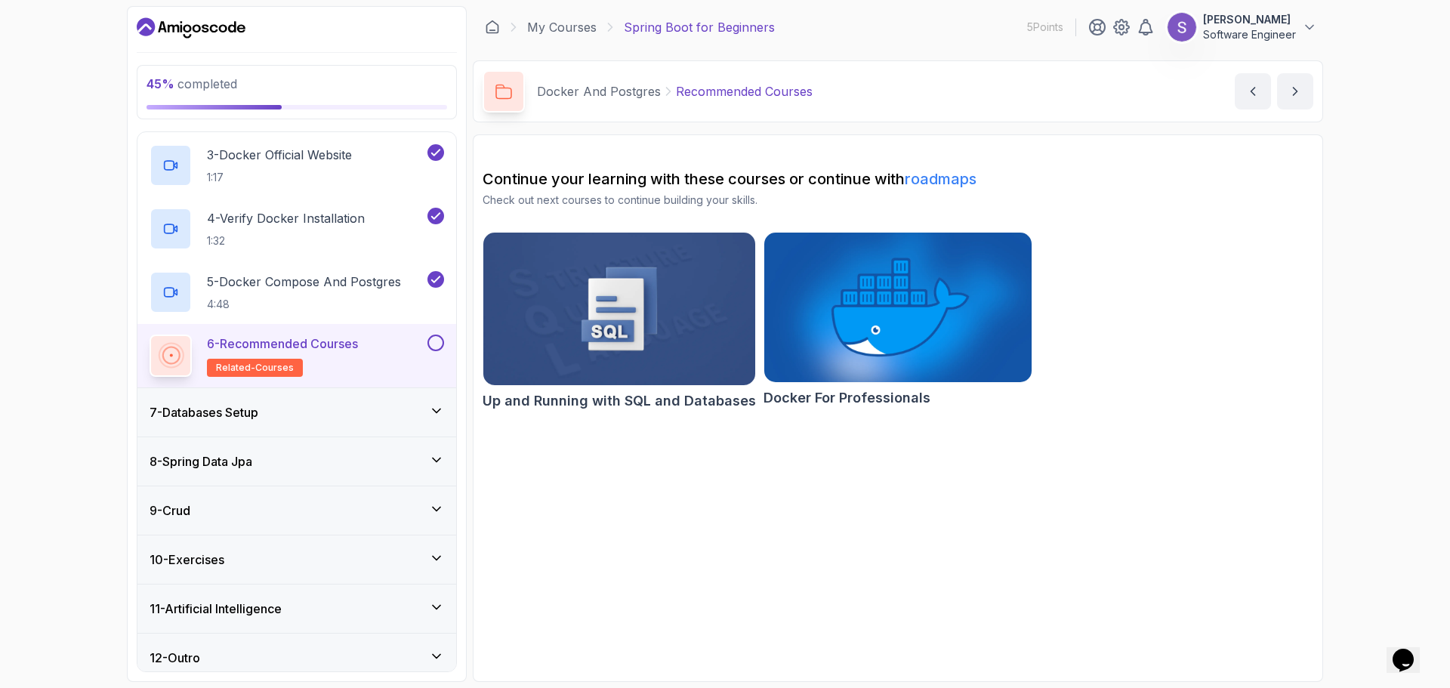
scroll to position [430, 0]
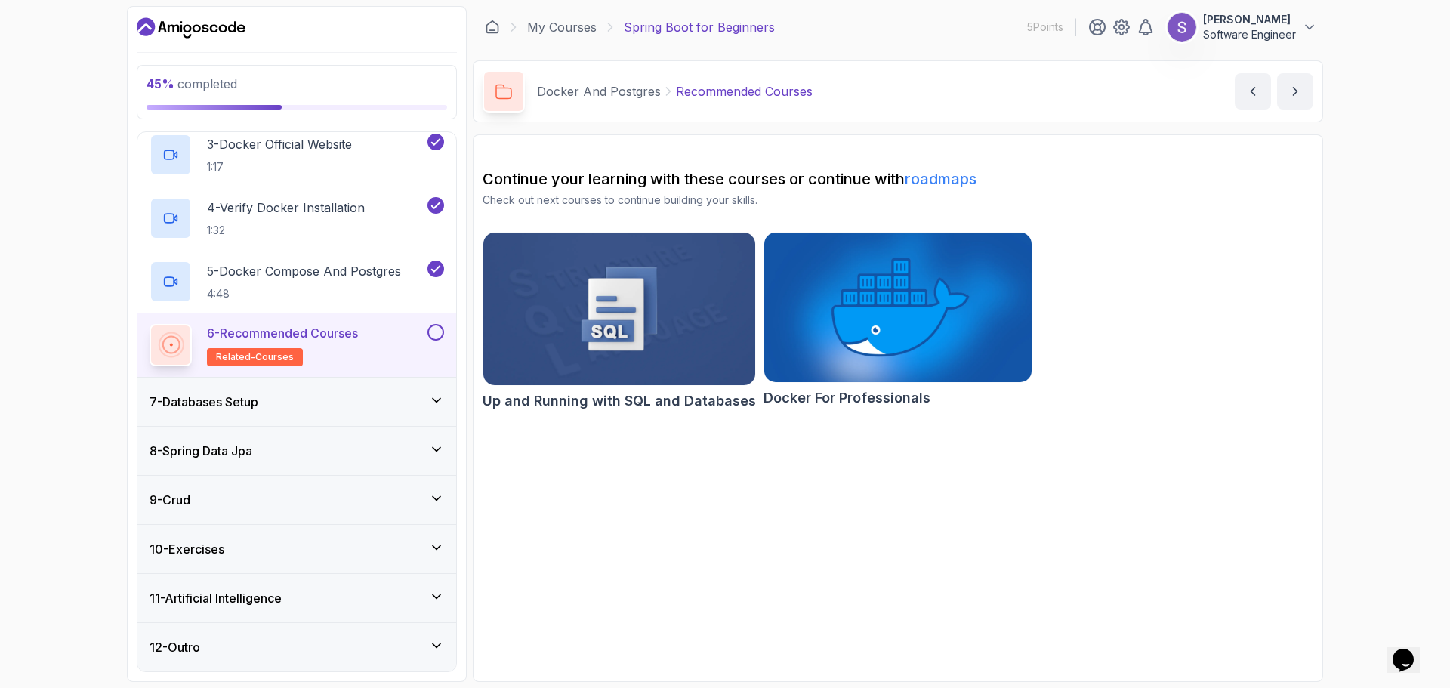
click at [436, 329] on button at bounding box center [436, 332] width 17 height 17
click at [287, 414] on div "7 - Databases Setup" at bounding box center [296, 402] width 319 height 48
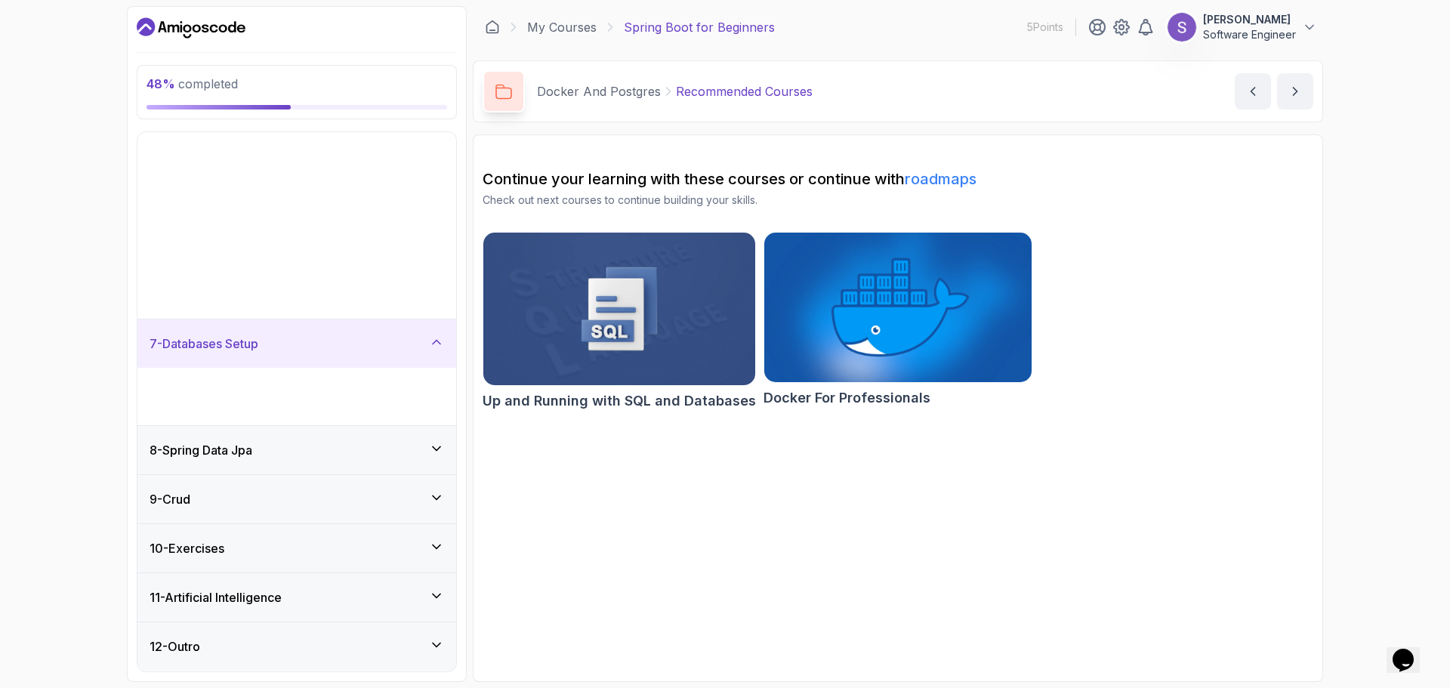
scroll to position [49, 0]
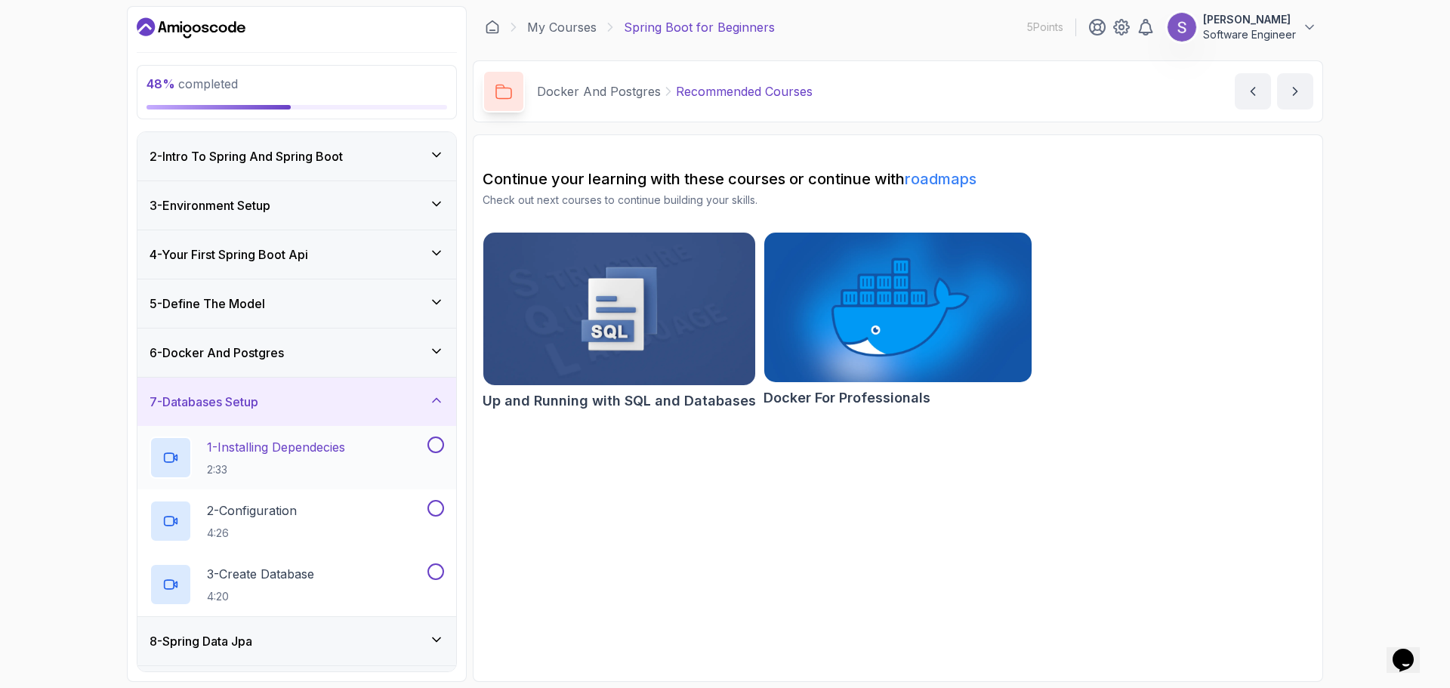
click at [295, 453] on p "1 - Installing Dependecies" at bounding box center [276, 447] width 138 height 18
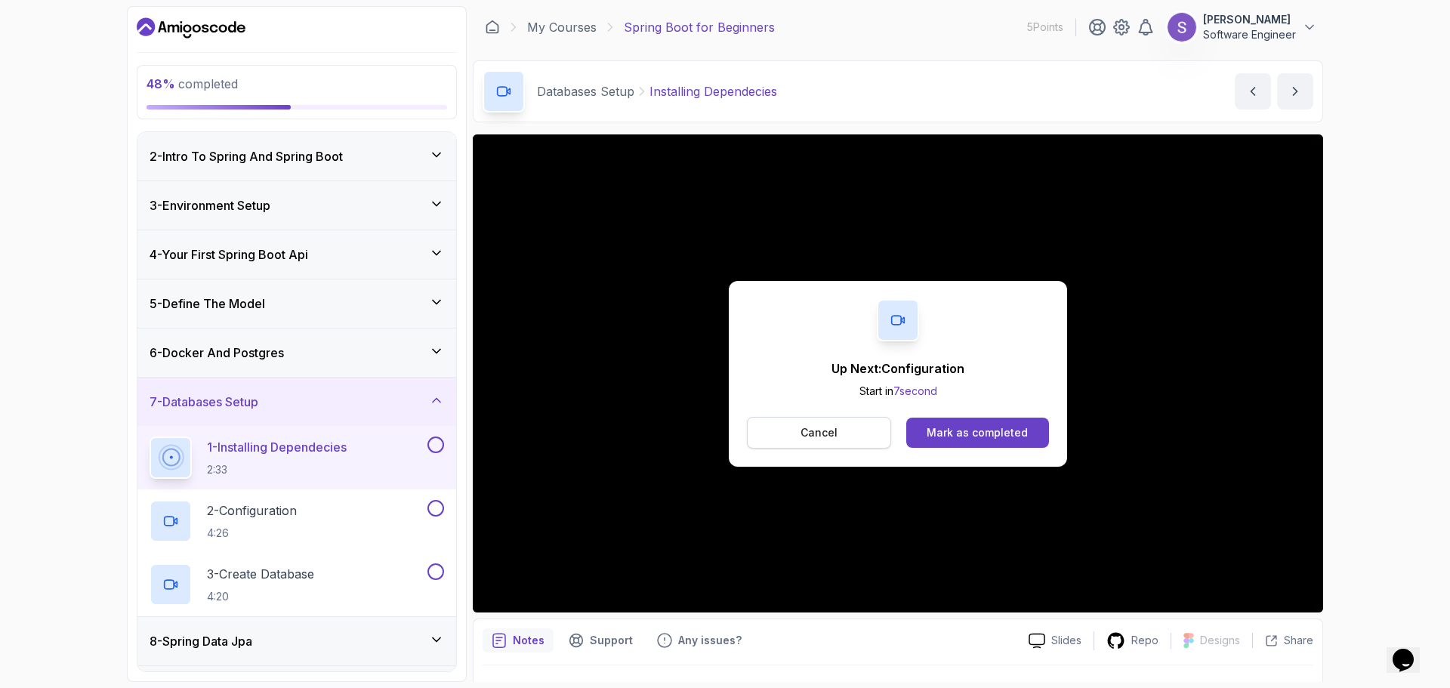
click at [808, 434] on p "Cancel" at bounding box center [819, 432] width 37 height 15
click at [962, 440] on div "Mark as completed" at bounding box center [977, 432] width 101 height 15
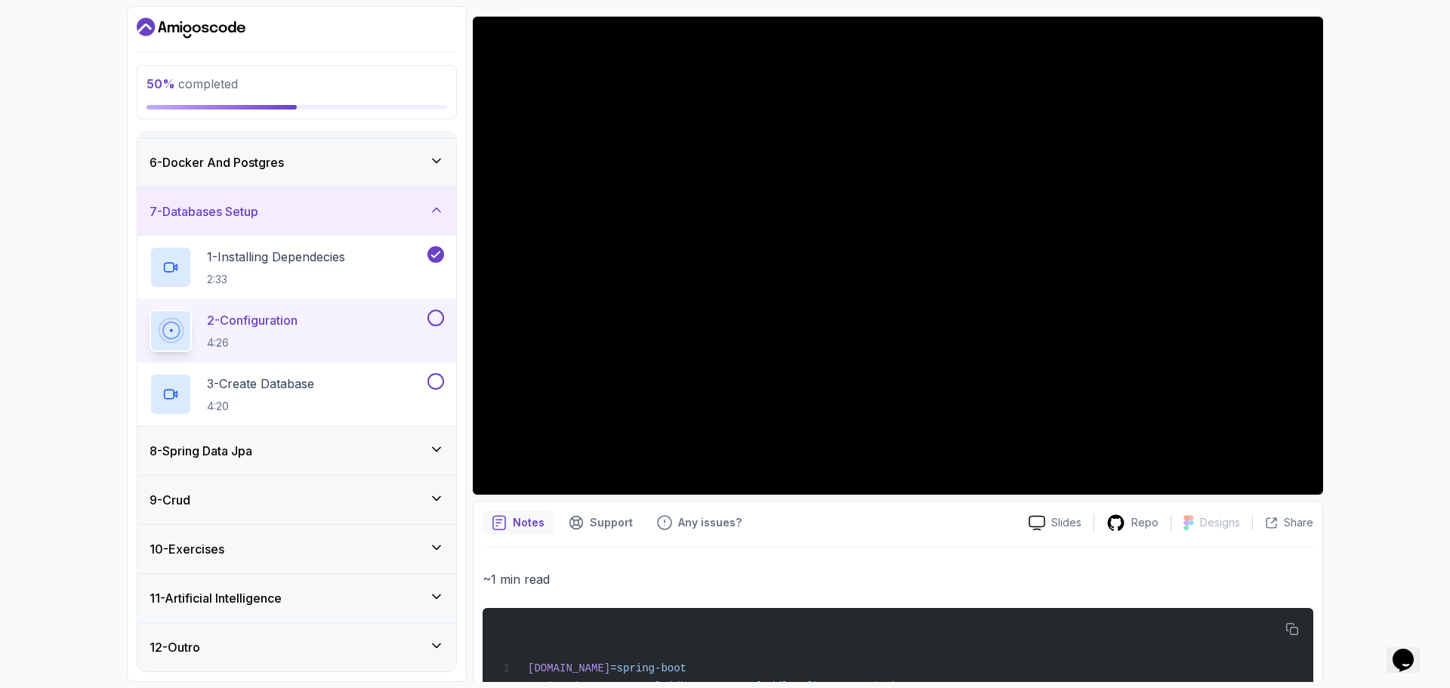
scroll to position [117, 0]
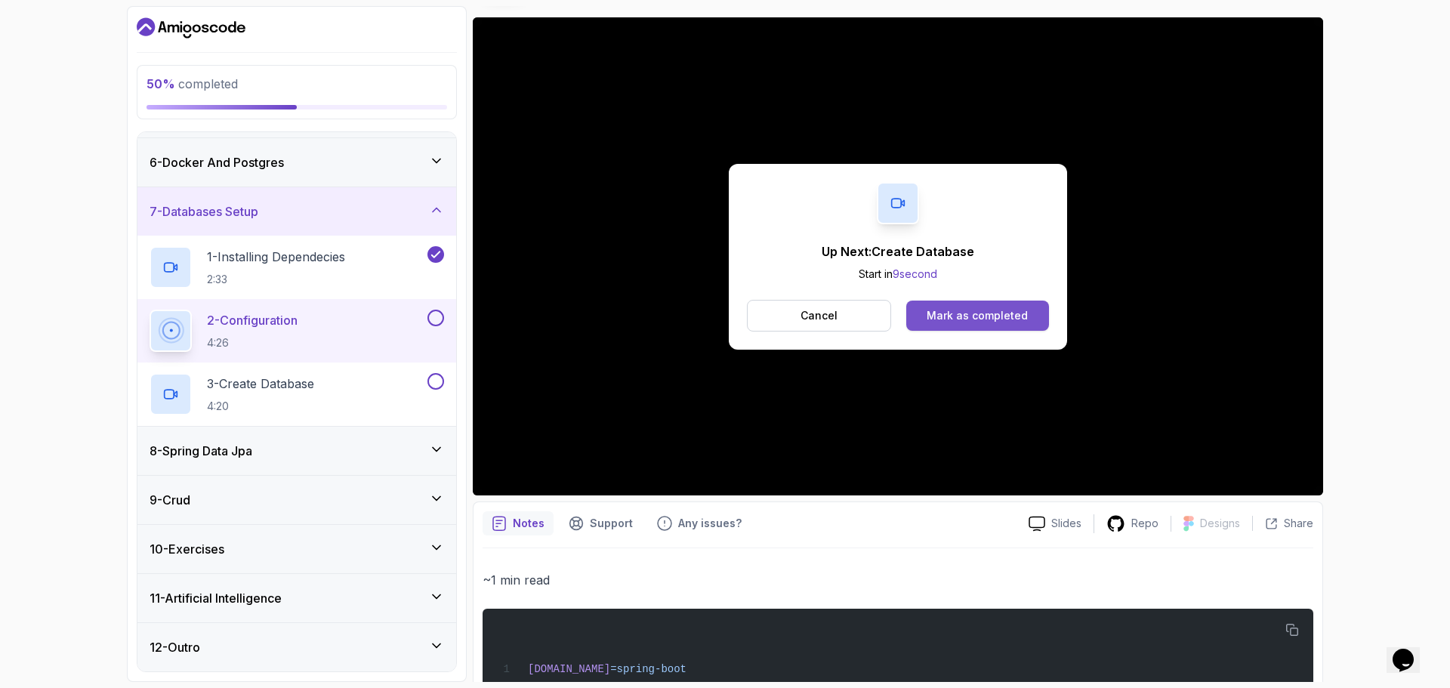
click at [942, 326] on button "Mark as completed" at bounding box center [977, 316] width 143 height 30
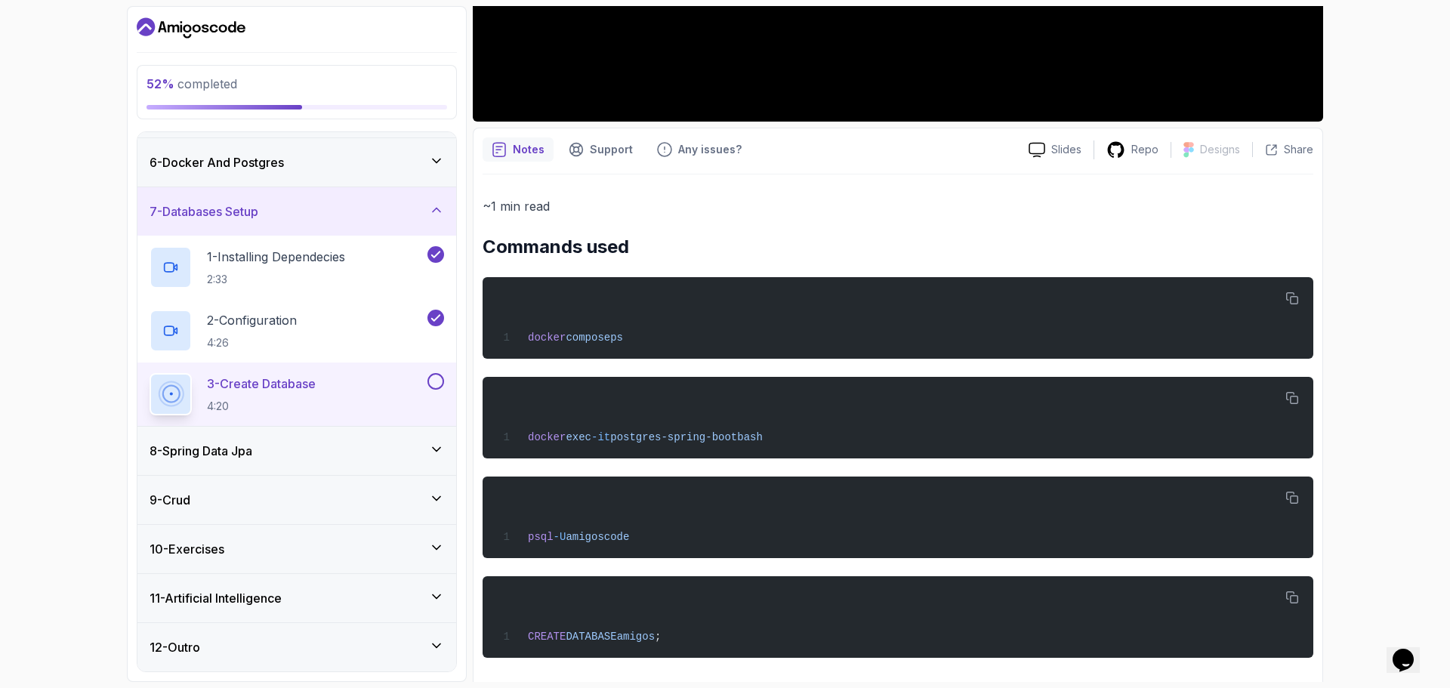
scroll to position [501, 0]
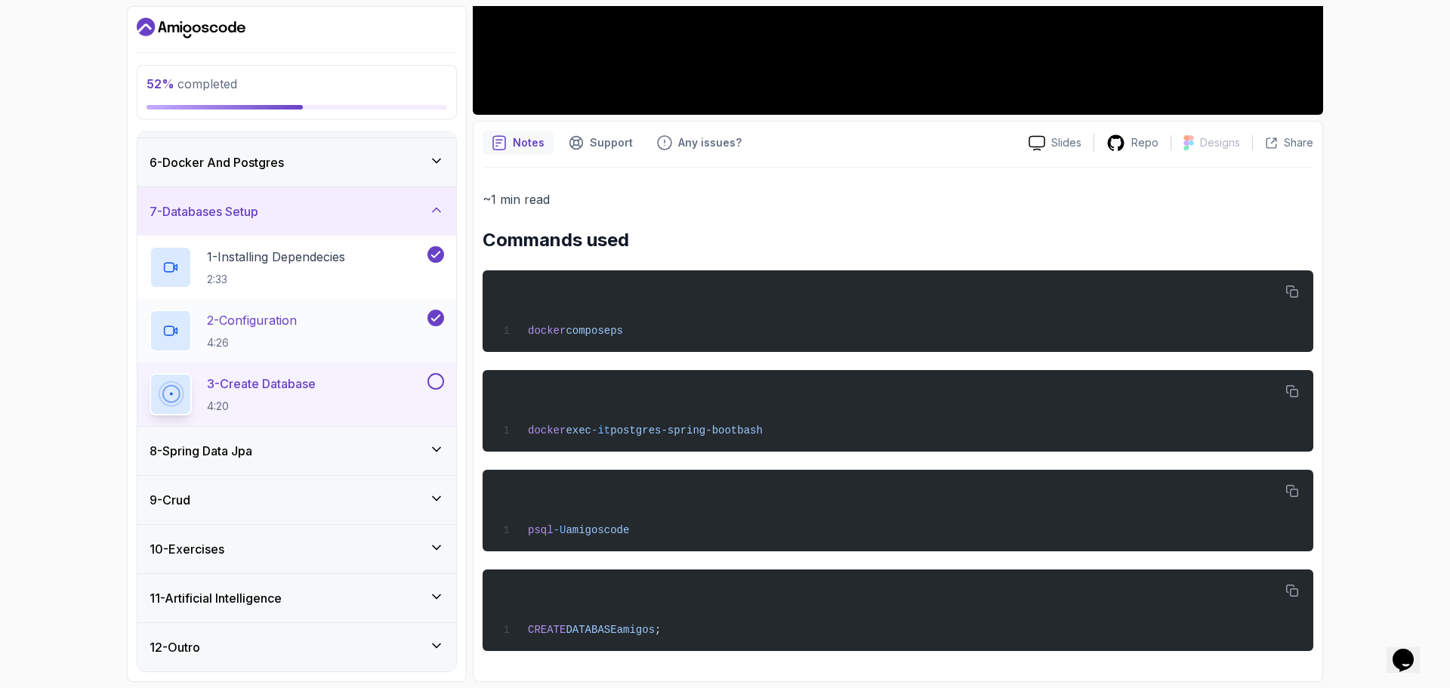
click at [262, 329] on p "2 - Configuration" at bounding box center [252, 320] width 90 height 18
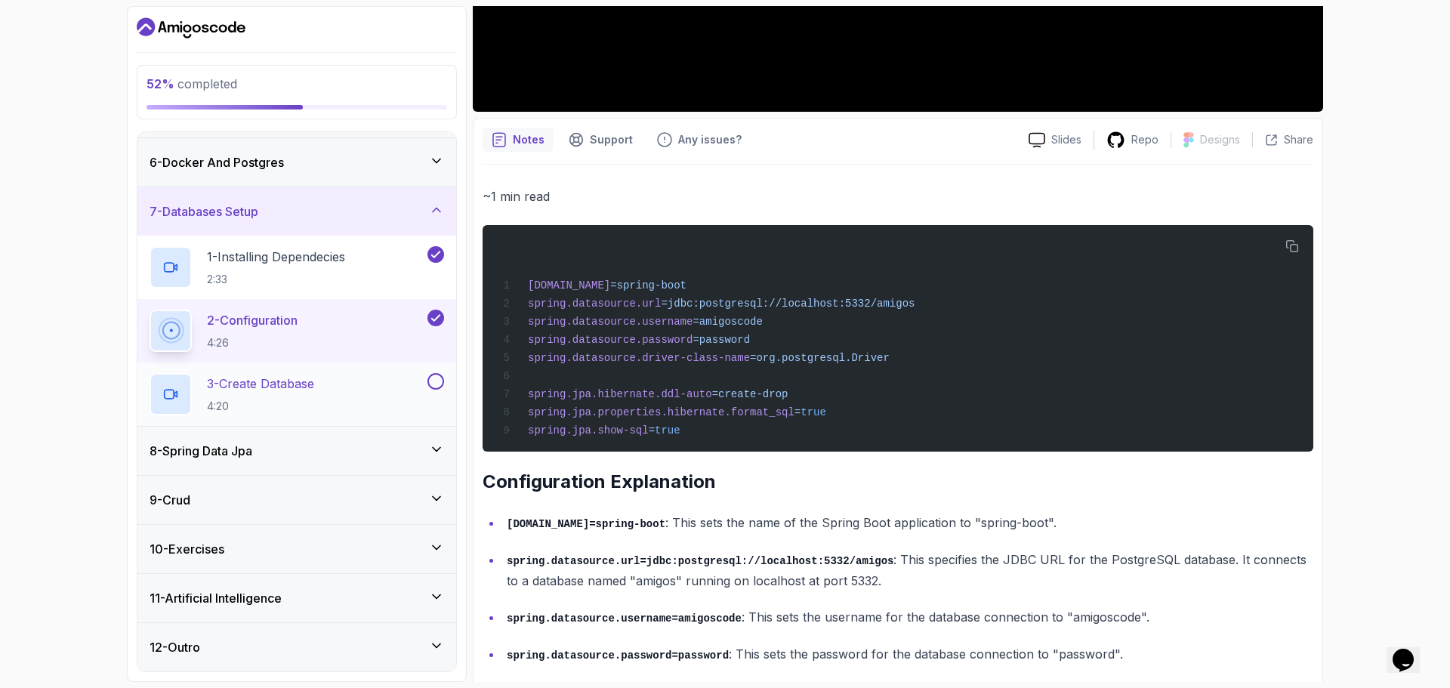
click at [341, 403] on div "3 - Create Database 4:20" at bounding box center [287, 394] width 275 height 42
click at [267, 387] on p "3 - Create Database" at bounding box center [260, 384] width 107 height 18
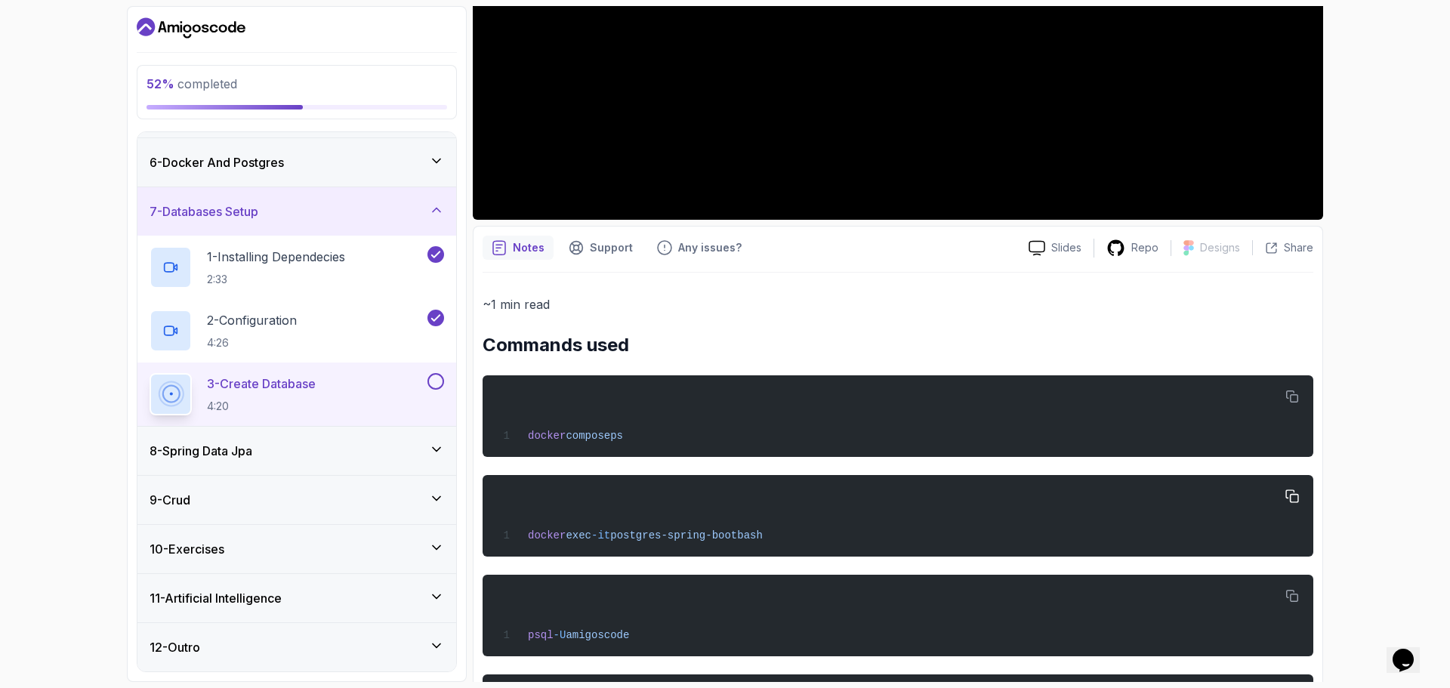
scroll to position [501, 0]
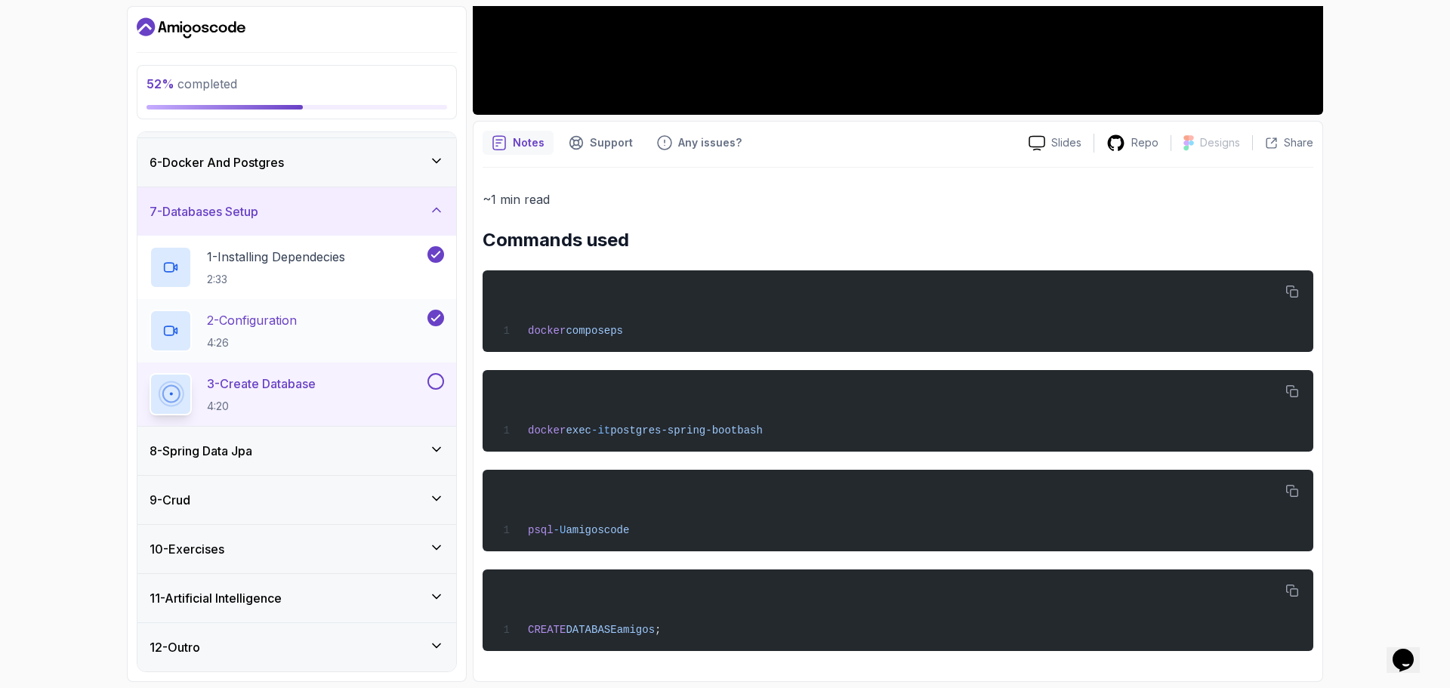
click at [258, 331] on h2 "2 - Configuration 4:26" at bounding box center [252, 330] width 90 height 39
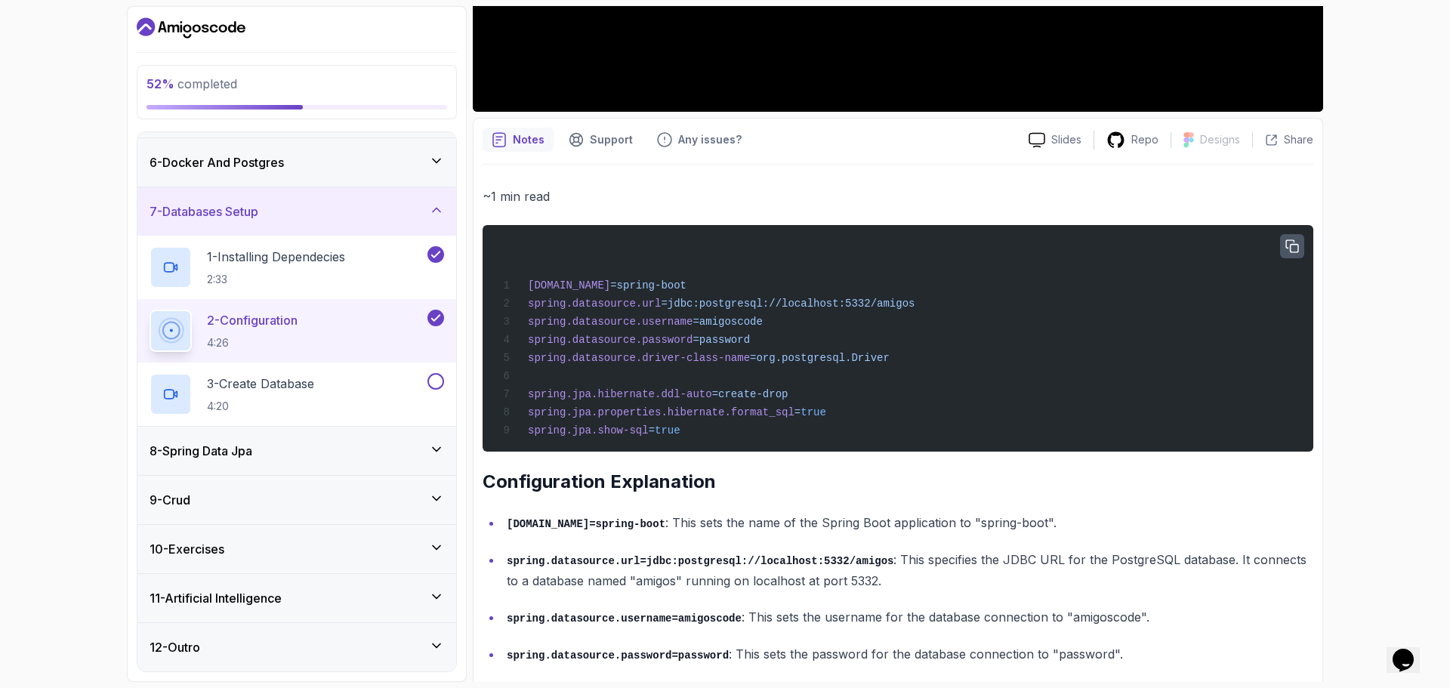
click at [1160, 242] on icon "button" at bounding box center [1292, 246] width 12 height 12
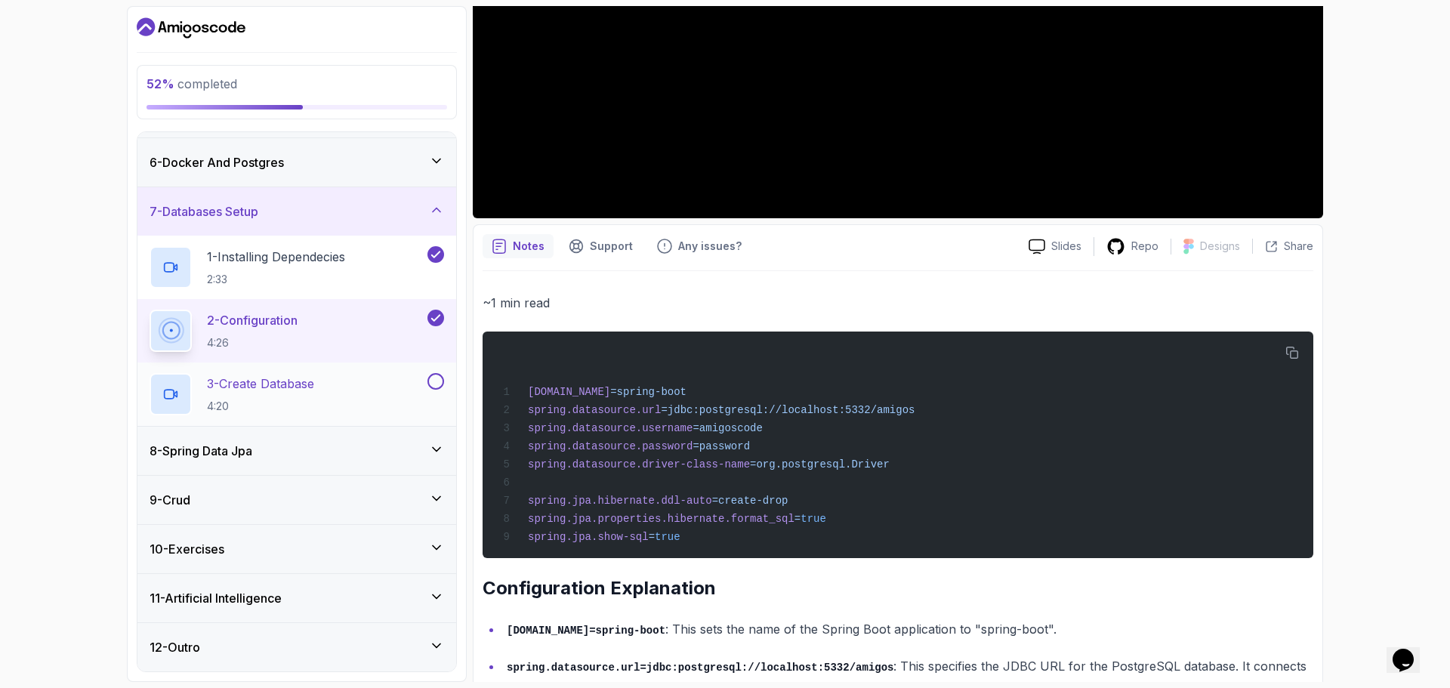
scroll to position [425, 0]
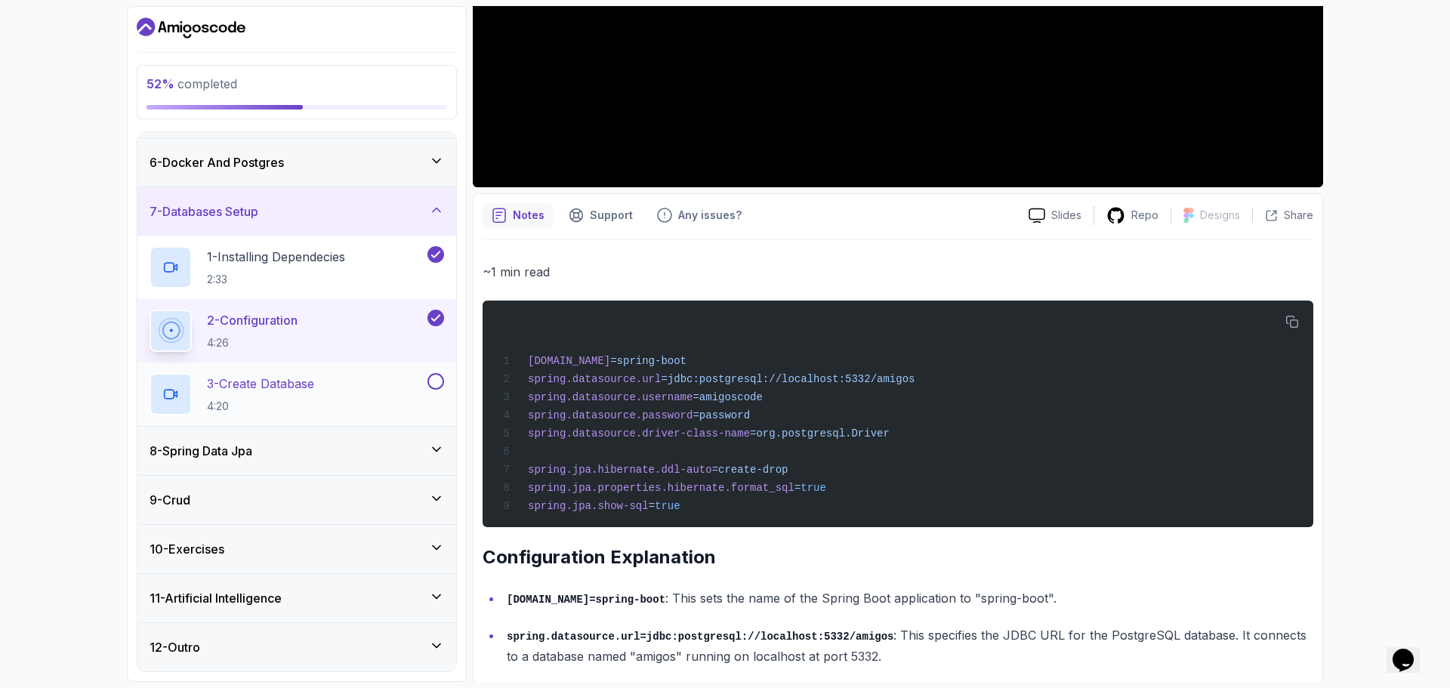
click at [296, 388] on p "3 - Create Database" at bounding box center [260, 384] width 107 height 18
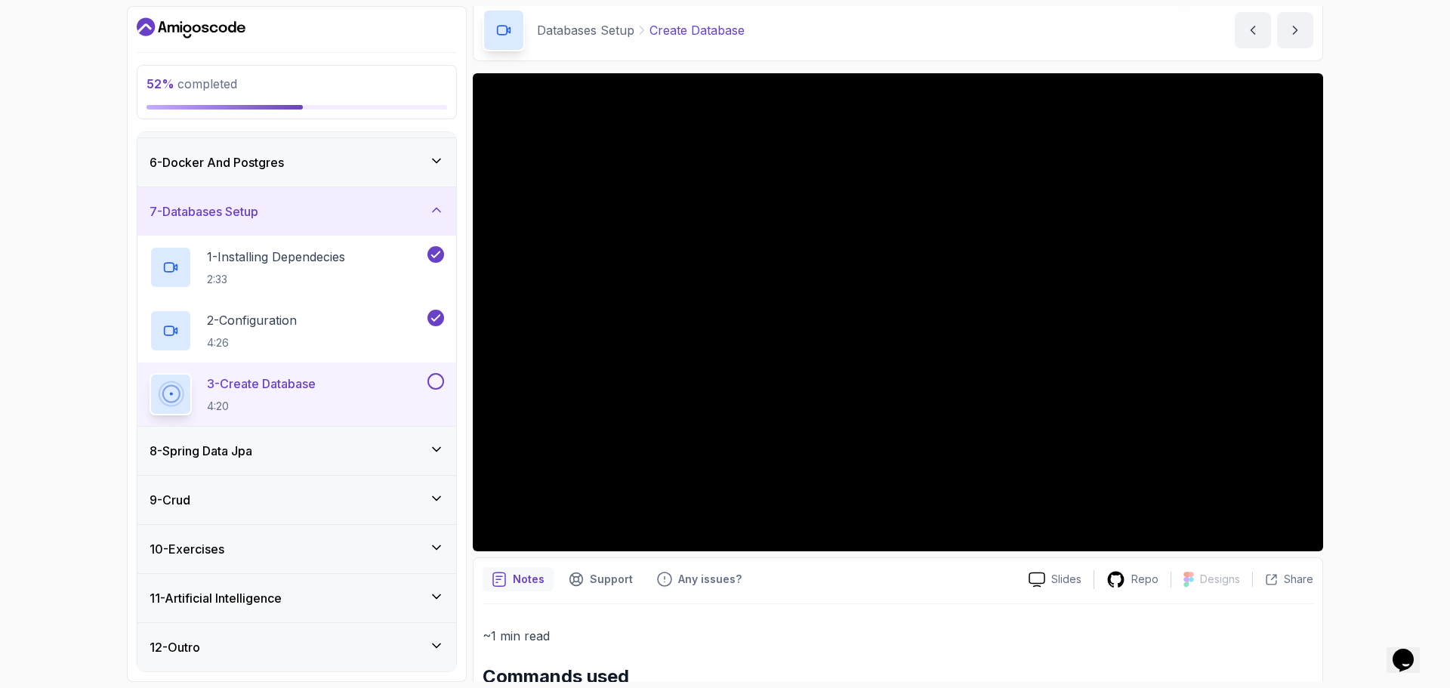
scroll to position [48, 0]
